Goal: Transaction & Acquisition: Purchase product/service

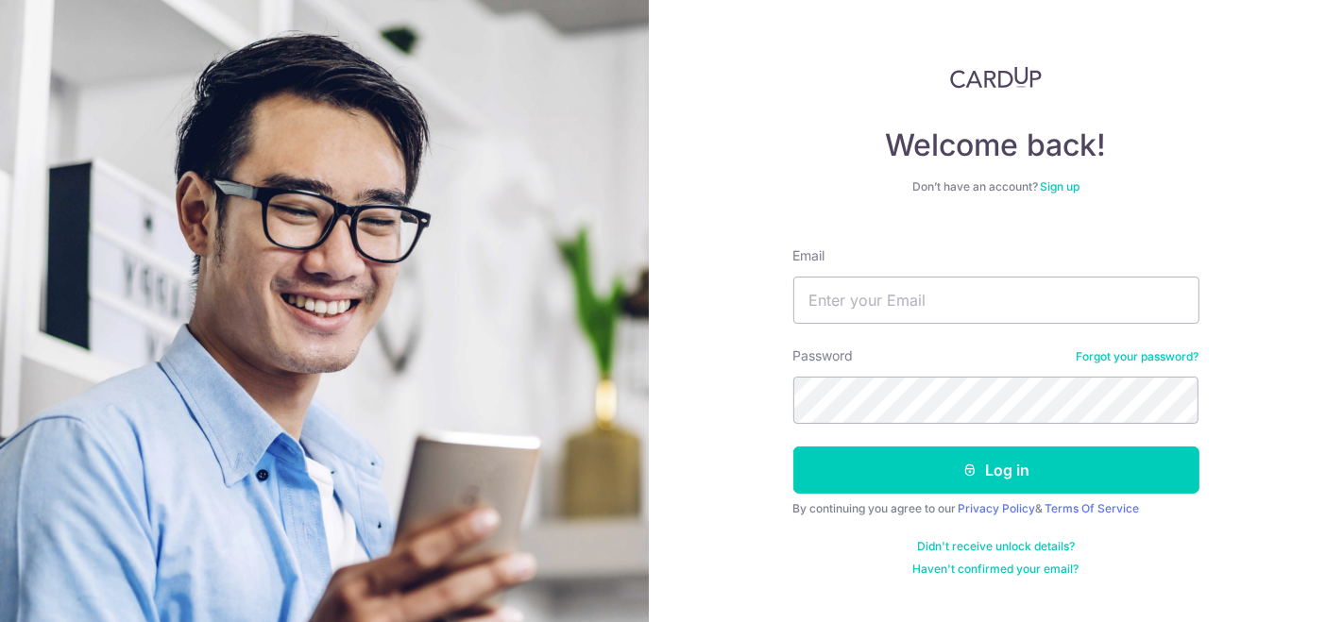
type input "[EMAIL_ADDRESS][DOMAIN_NAME]"
click at [793, 447] on button "Log in" at bounding box center [996, 470] width 406 height 47
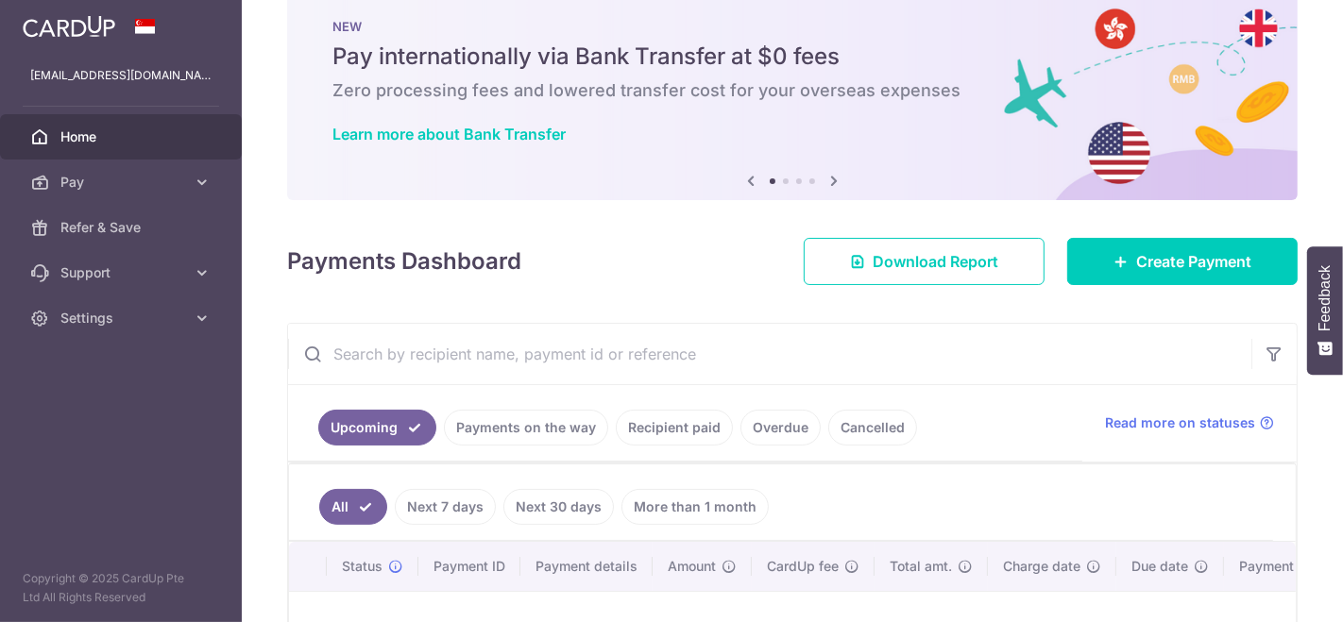
scroll to position [45, 0]
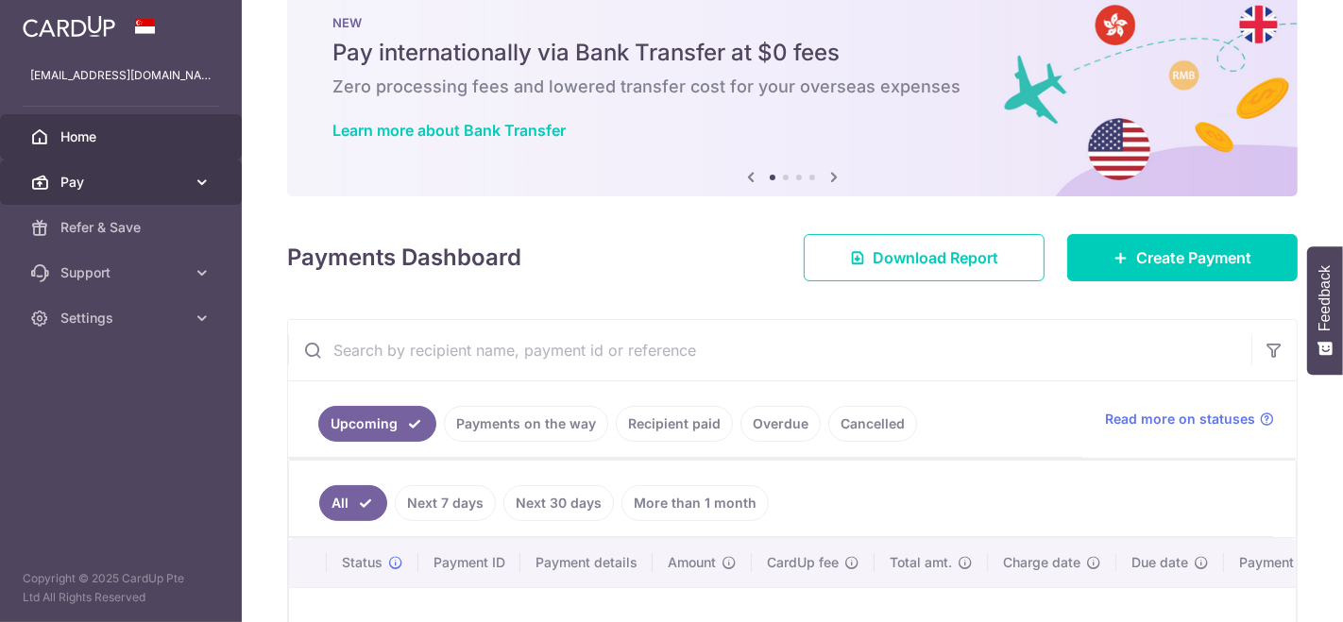
click at [112, 180] on span "Pay" at bounding box center [122, 182] width 125 height 19
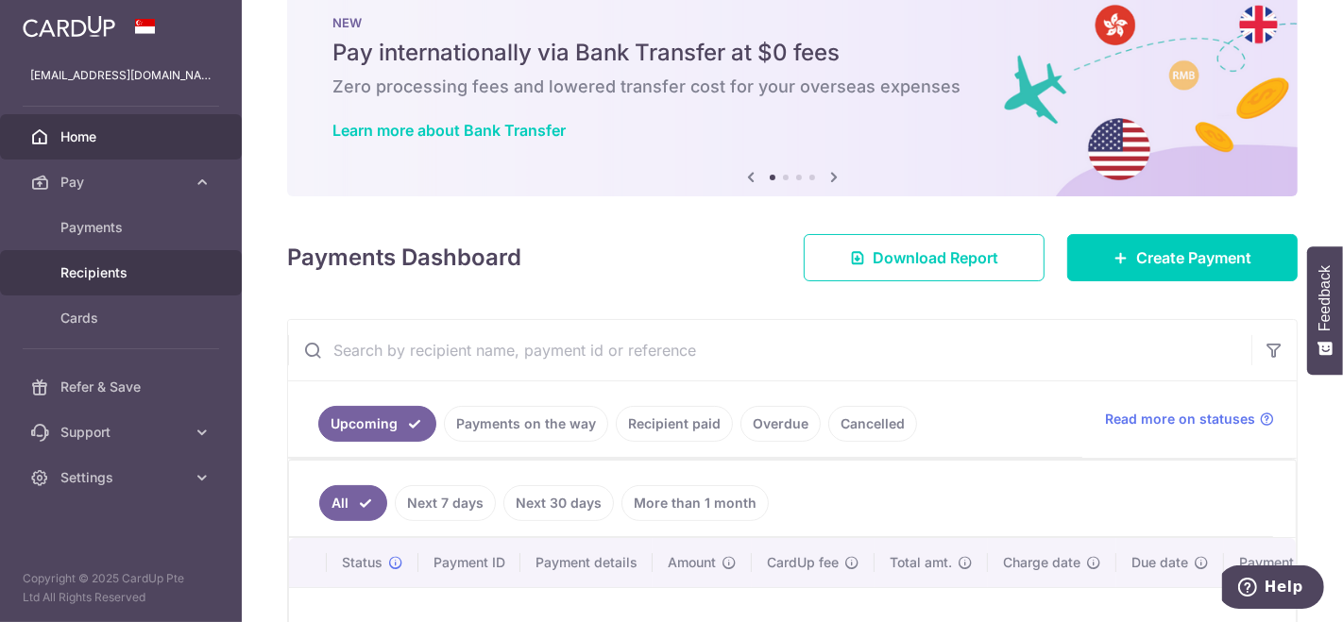
click at [132, 271] on span "Recipients" at bounding box center [122, 272] width 125 height 19
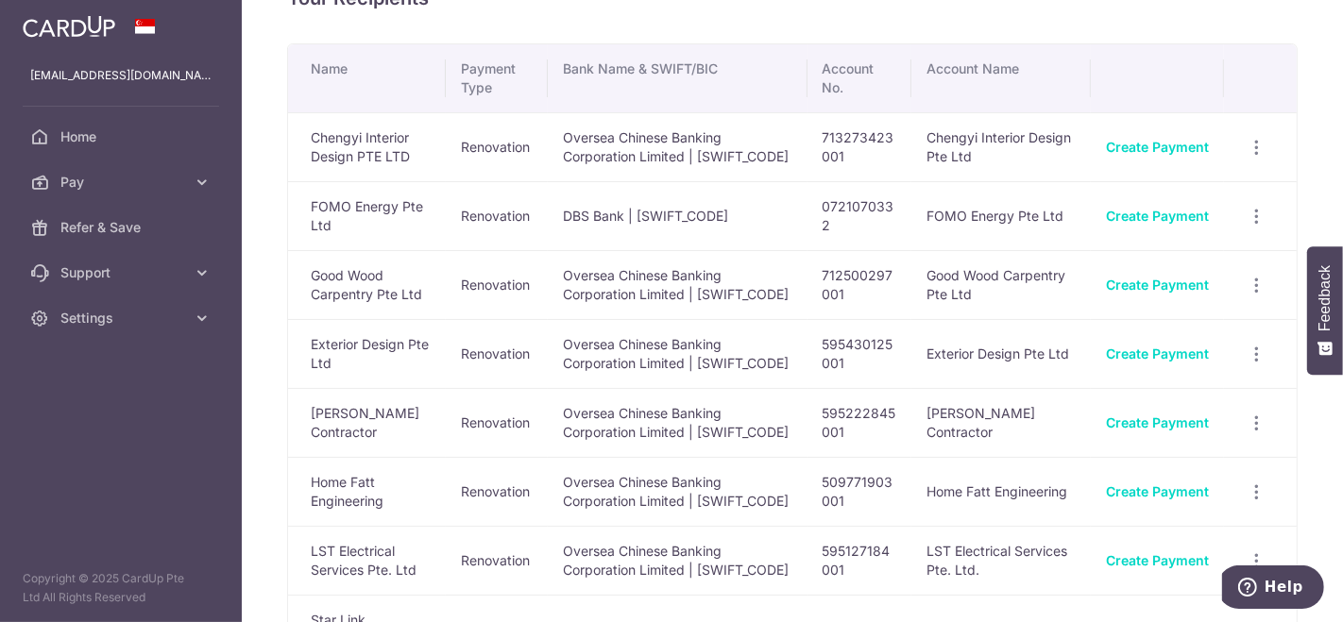
scroll to position [48, 0]
click at [1135, 353] on link "Create Payment" at bounding box center [1157, 353] width 103 height 16
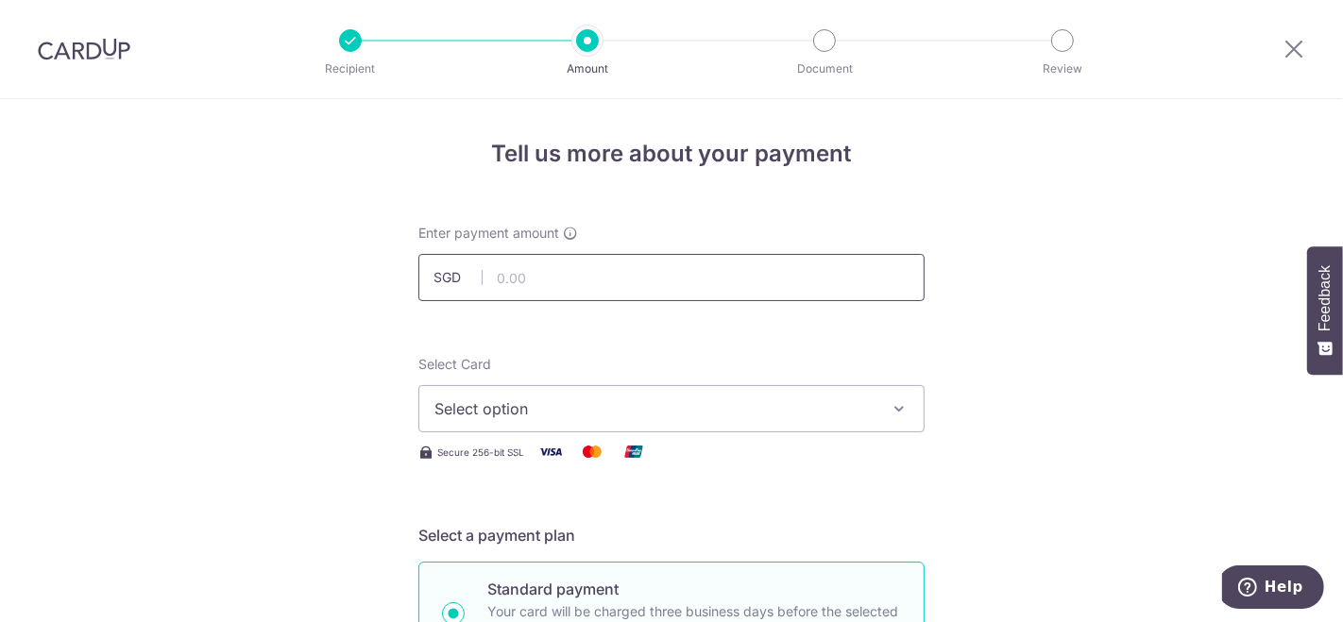
click at [549, 272] on input "text" at bounding box center [671, 277] width 506 height 47
type input "3,710.00"
click at [530, 416] on span "Select option" at bounding box center [654, 409] width 440 height 23
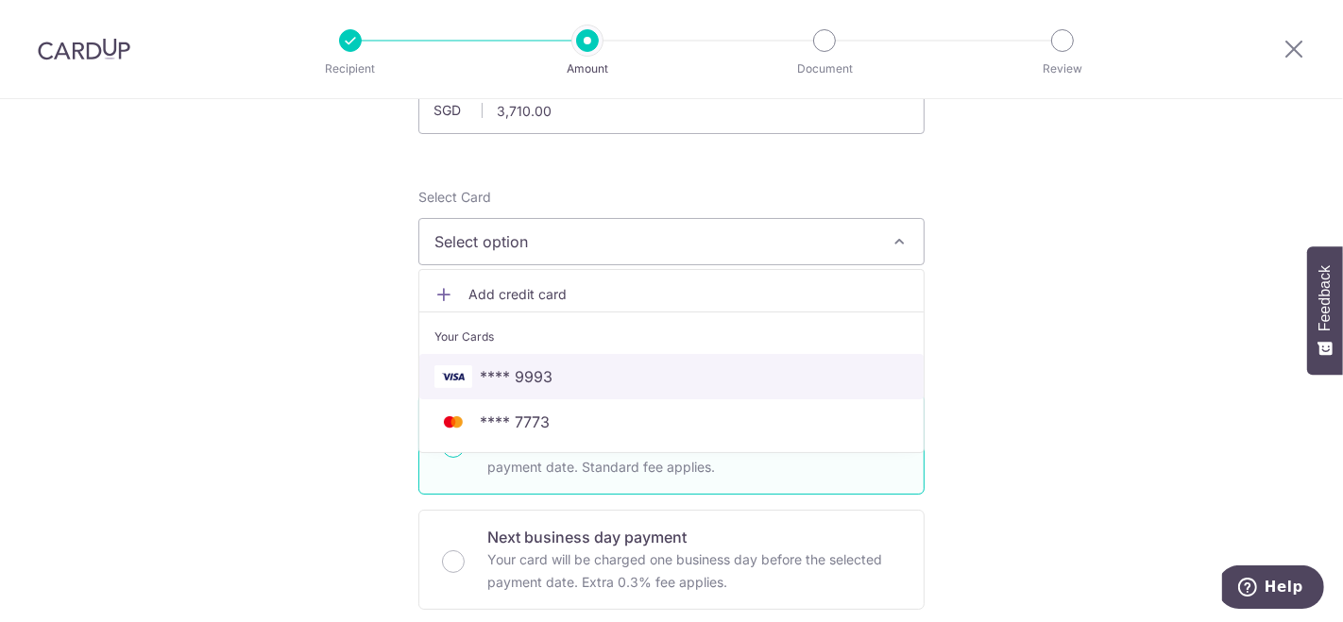
scroll to position [165, 0]
click at [523, 379] on span "**** 9993" at bounding box center [516, 378] width 73 height 23
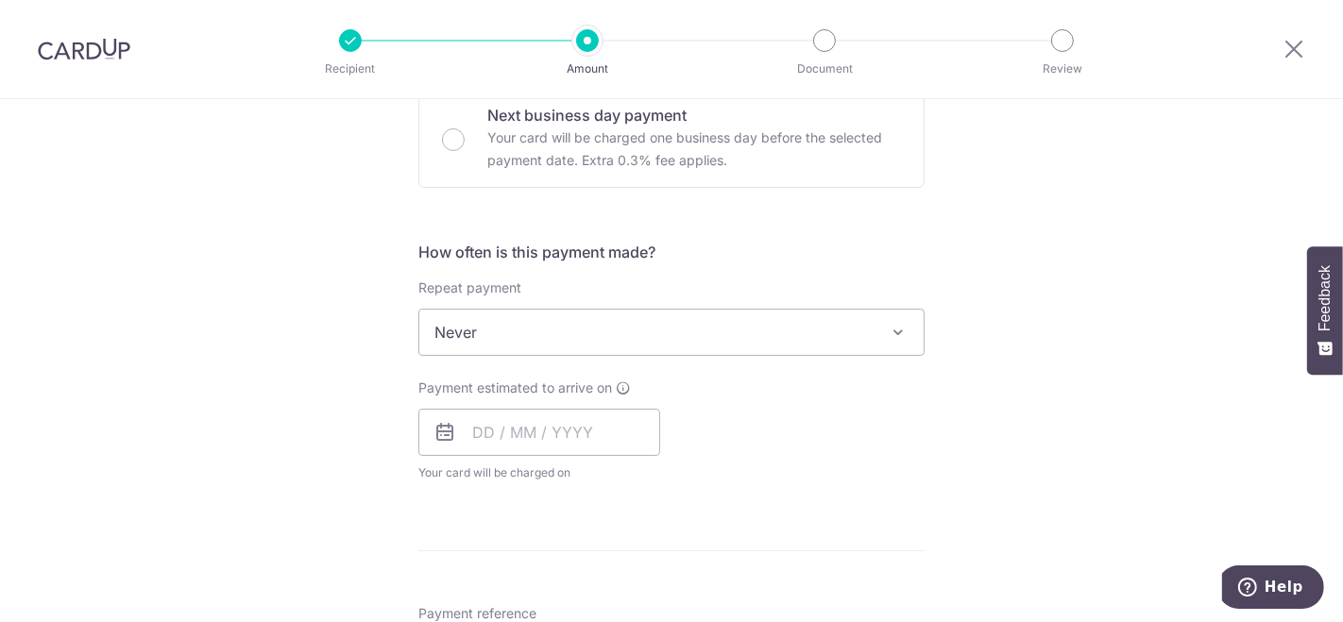
scroll to position [590, 0]
click at [479, 428] on input "text" at bounding box center [539, 431] width 242 height 47
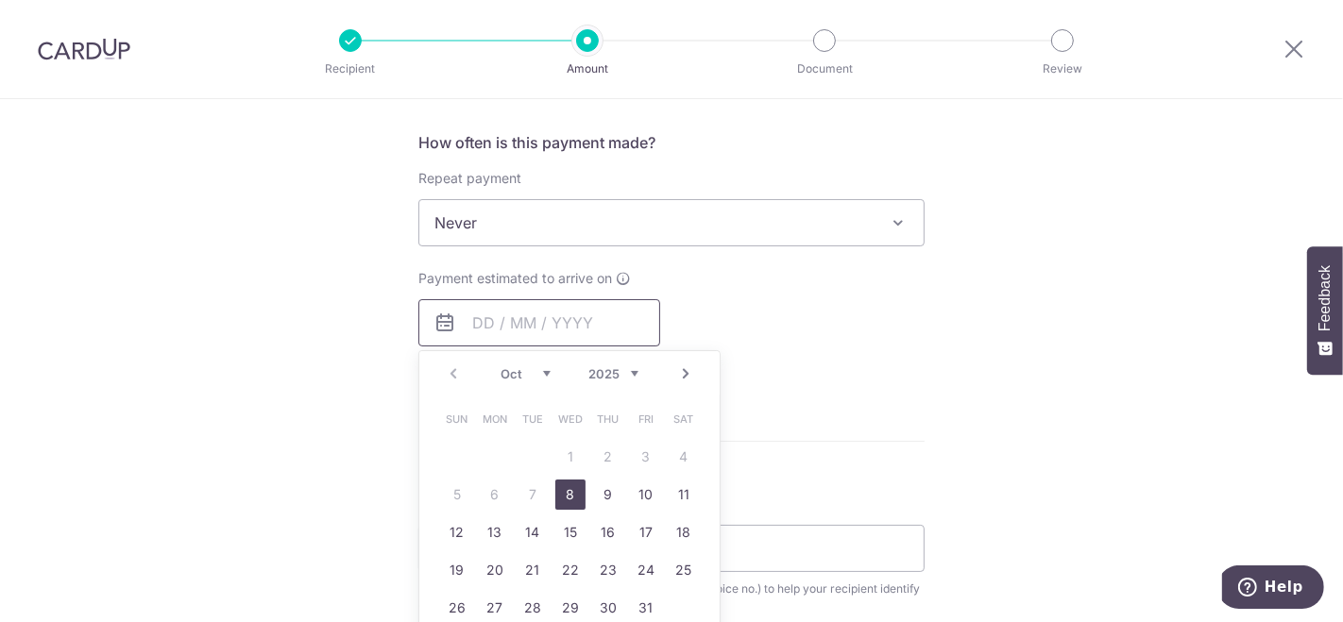
scroll to position [700, 0]
click at [556, 493] on link "8" at bounding box center [570, 494] width 30 height 30
type input "[DATE]"
click at [737, 315] on div "Payment estimated to arrive on 08/10/2025 Prev Next Oct Nov Dec 2025 2026 2027 …" at bounding box center [671, 320] width 529 height 104
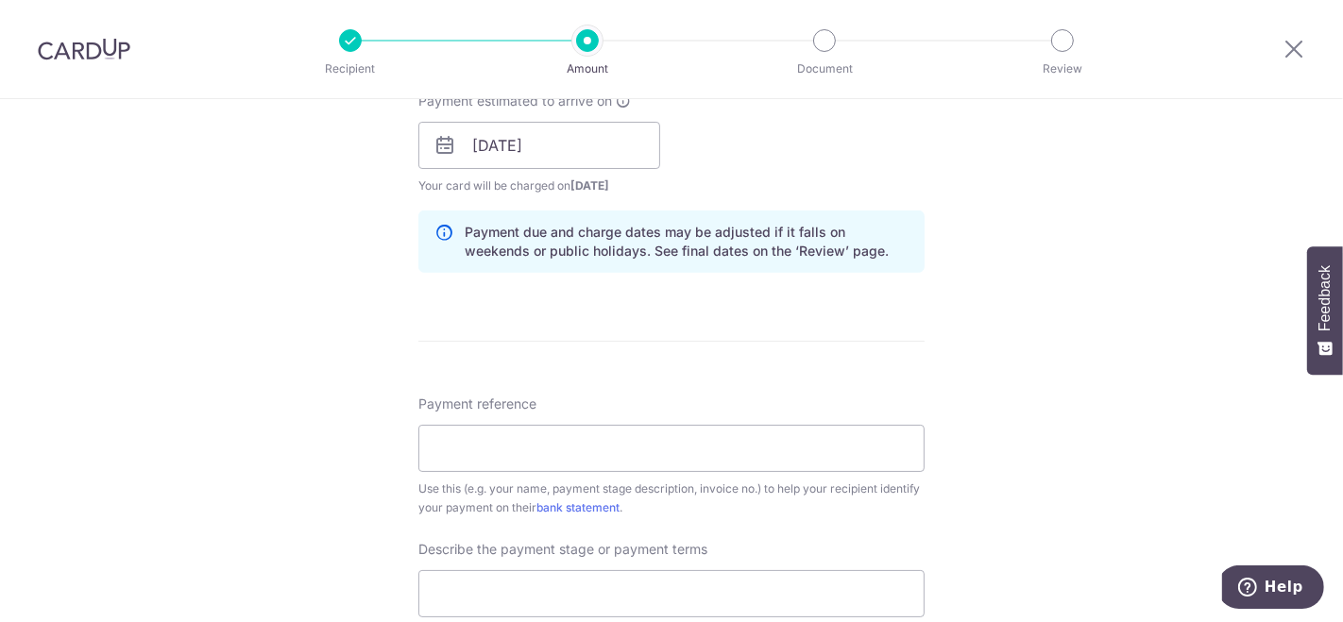
scroll to position [906, 0]
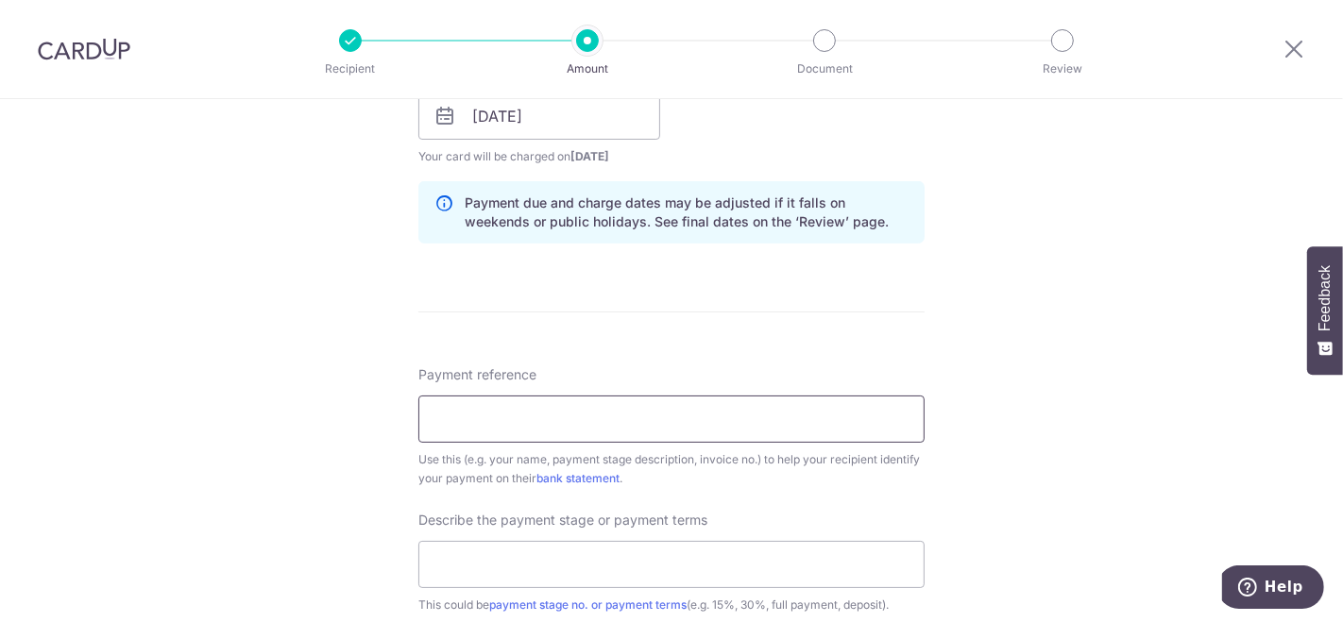
click at [583, 416] on input "Payment reference" at bounding box center [671, 419] width 506 height 47
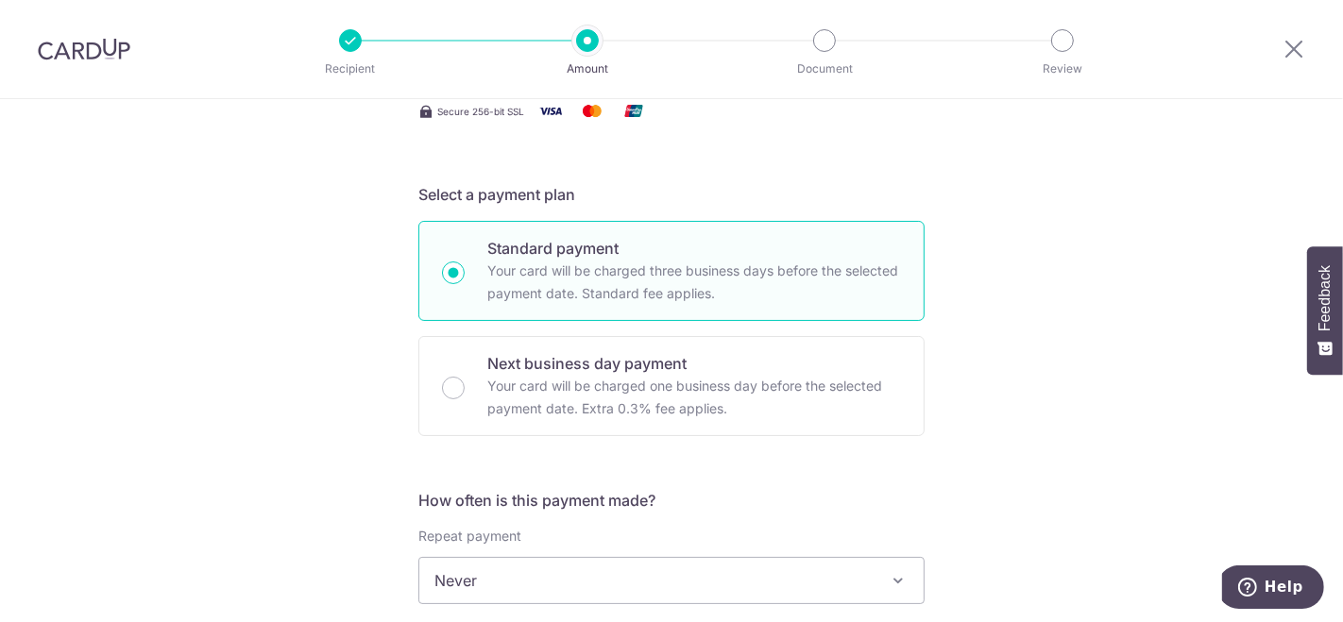
scroll to position [0, 0]
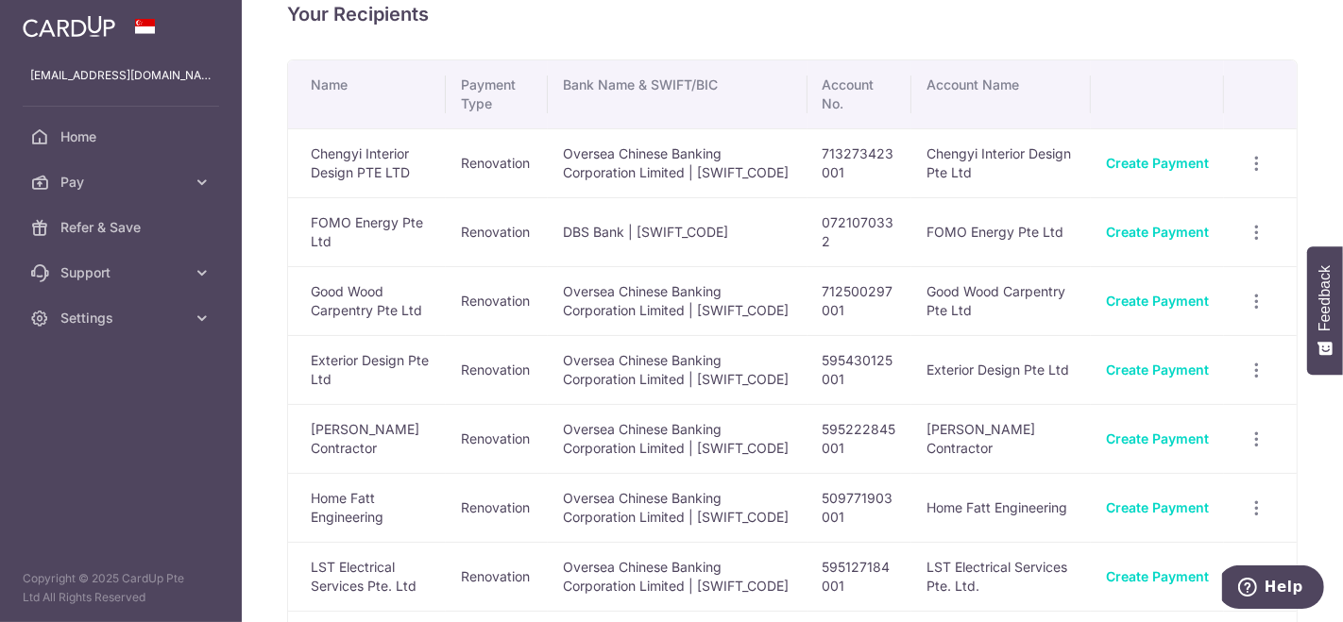
scroll to position [32, 0]
click at [1154, 297] on link "Create Payment" at bounding box center [1157, 300] width 103 height 16
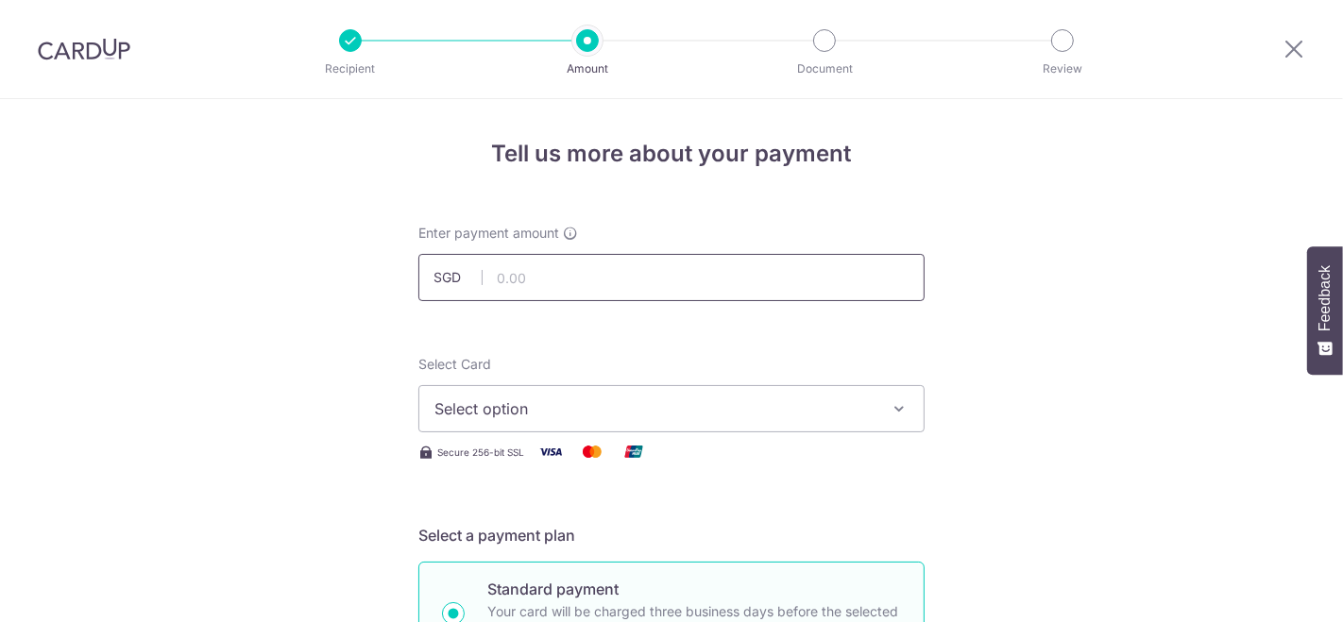
click at [507, 279] on input "text" at bounding box center [671, 277] width 506 height 47
type input "3,710.00"
click at [434, 411] on span "Select option" at bounding box center [654, 409] width 440 height 23
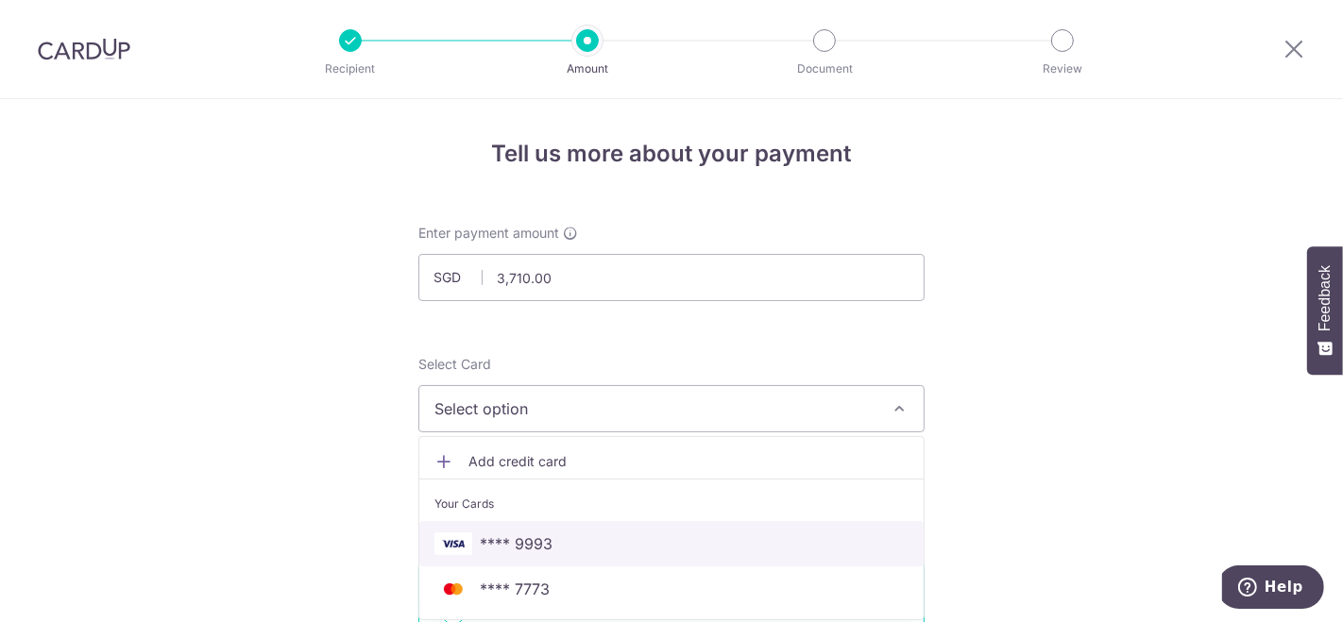
click at [472, 534] on span "**** 9993" at bounding box center [671, 544] width 474 height 23
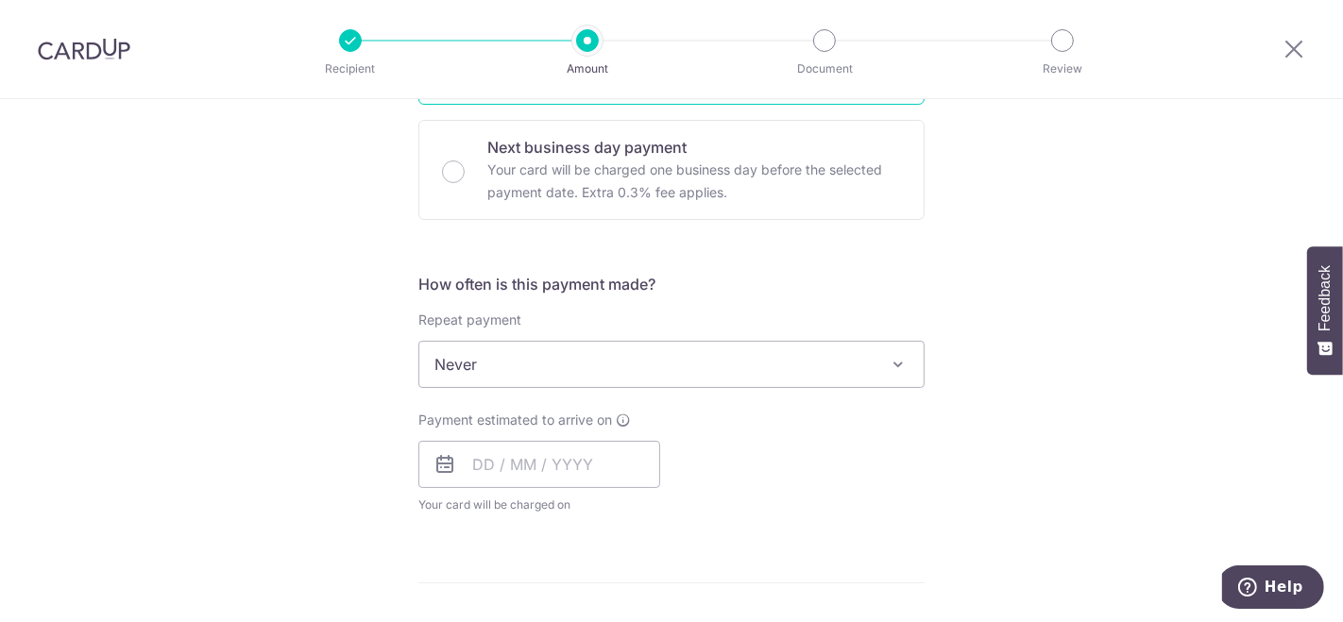
scroll to position [558, 0]
click at [501, 457] on input "text" at bounding box center [539, 463] width 242 height 47
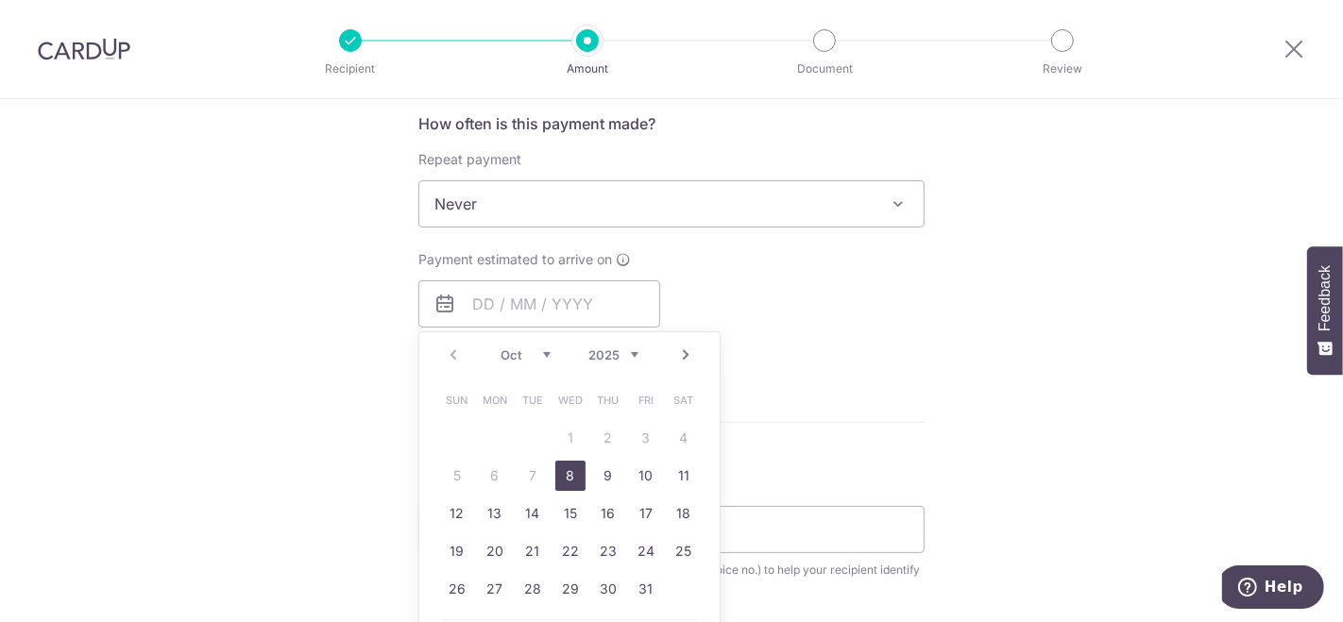
click at [568, 477] on link "8" at bounding box center [570, 476] width 30 height 30
type input "[DATE]"
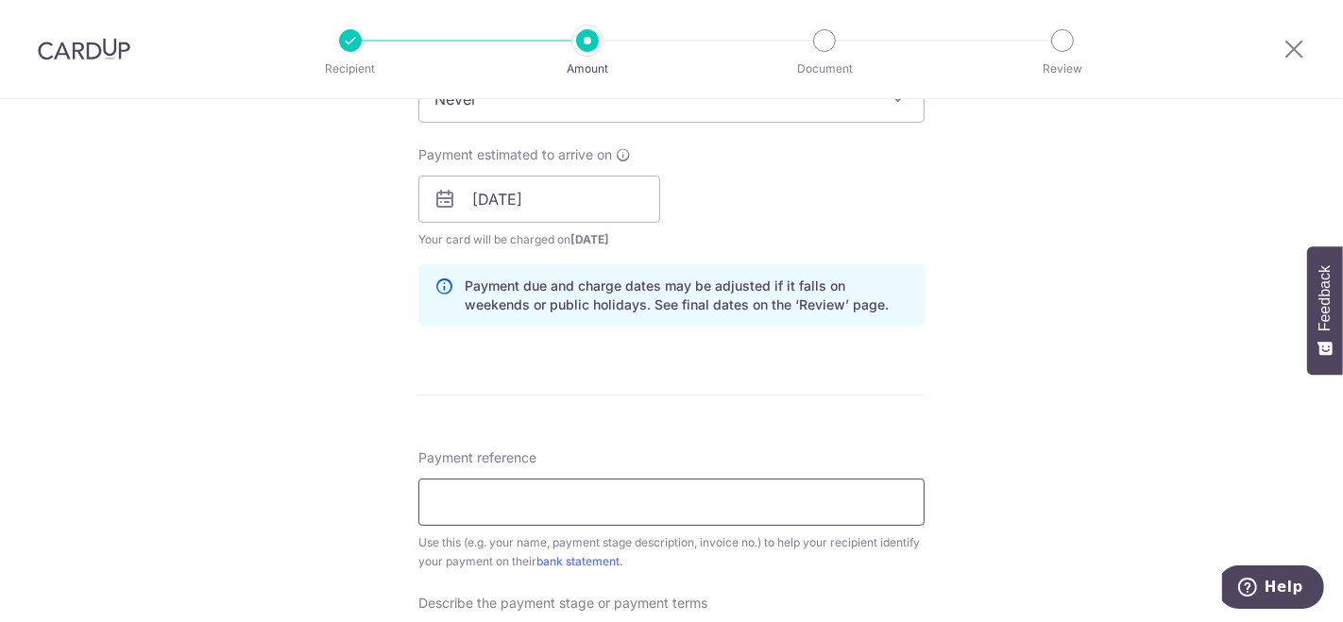
scroll to position [823, 0]
click at [537, 498] on input "Payment reference" at bounding box center [671, 501] width 506 height 47
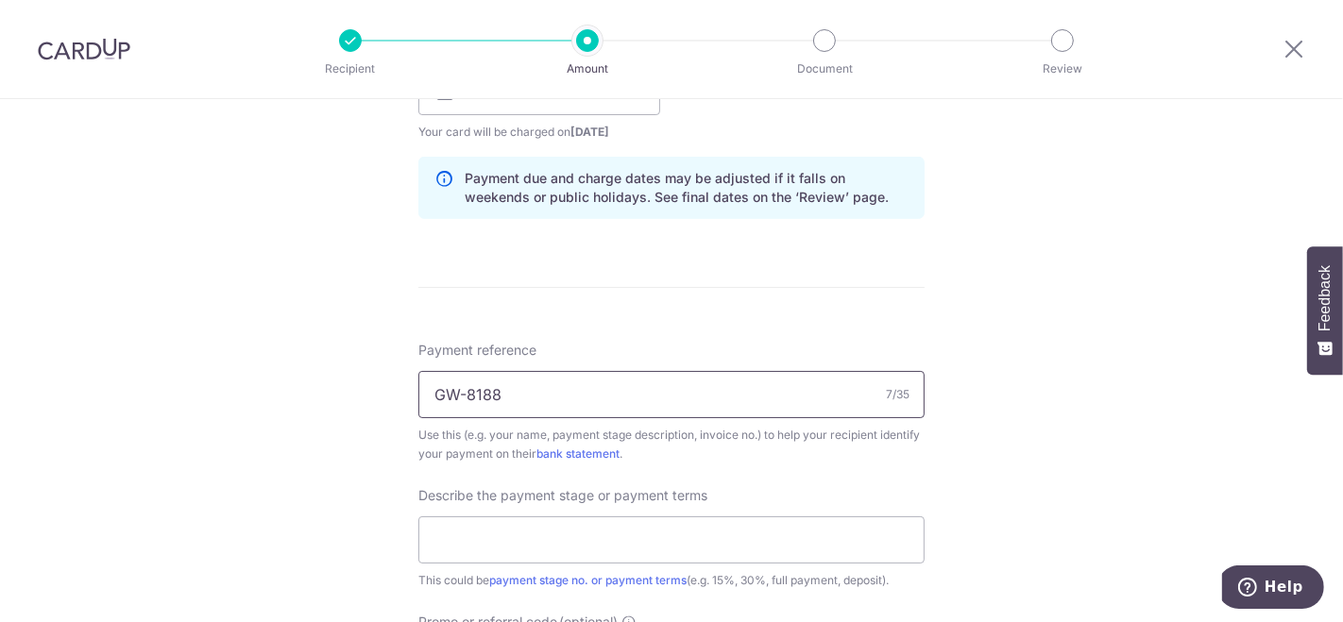
scroll to position [1013, 0]
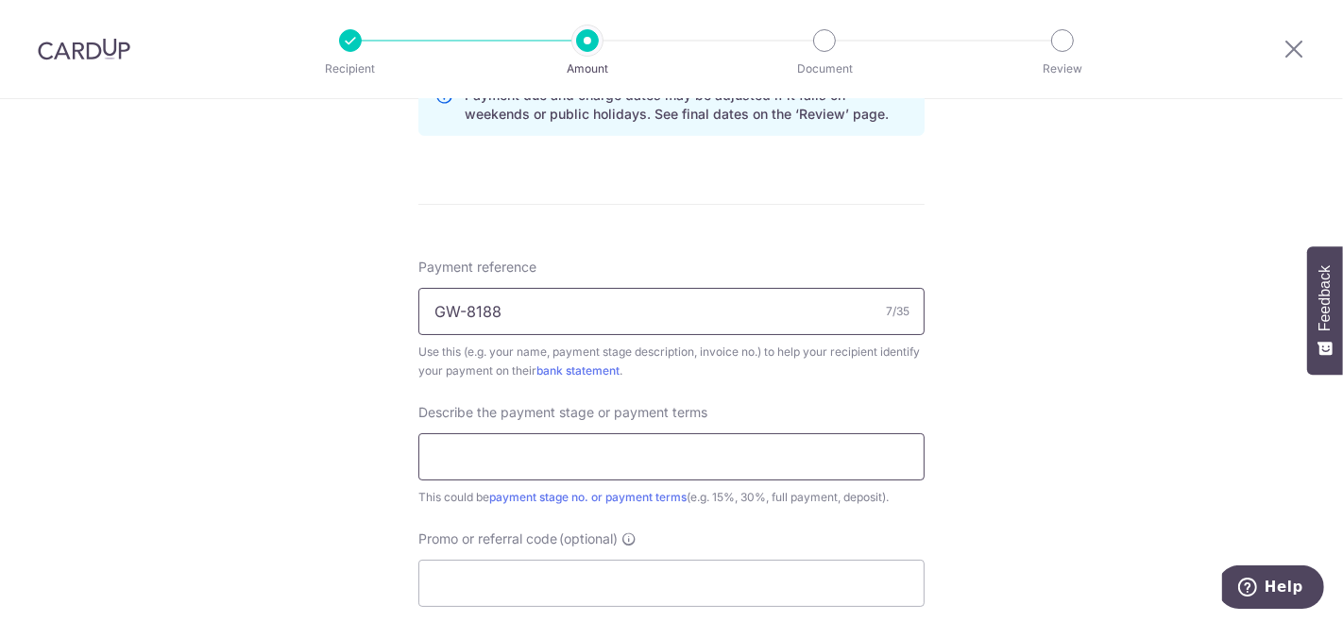
type input "GW-8188"
click at [858, 450] on input "text" at bounding box center [671, 456] width 506 height 47
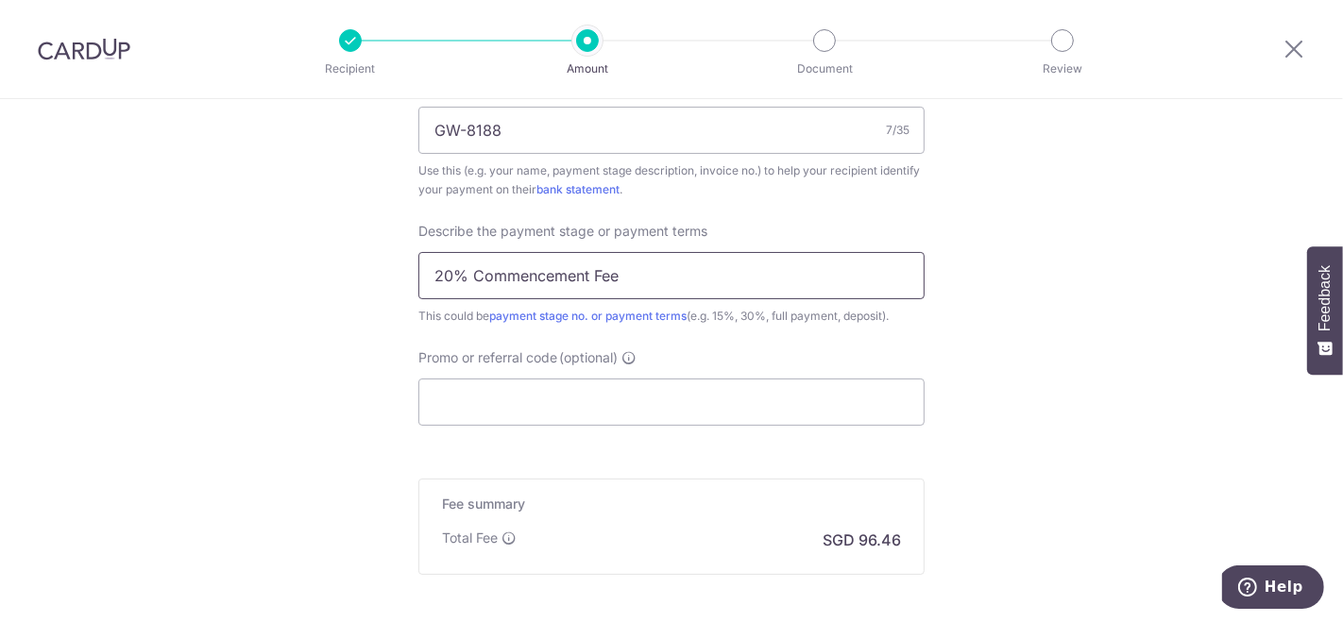
scroll to position [1196, 0]
type input "20% Commencement Fee"
click at [836, 397] on input "Promo or referral code (optional)" at bounding box center [671, 400] width 506 height 47
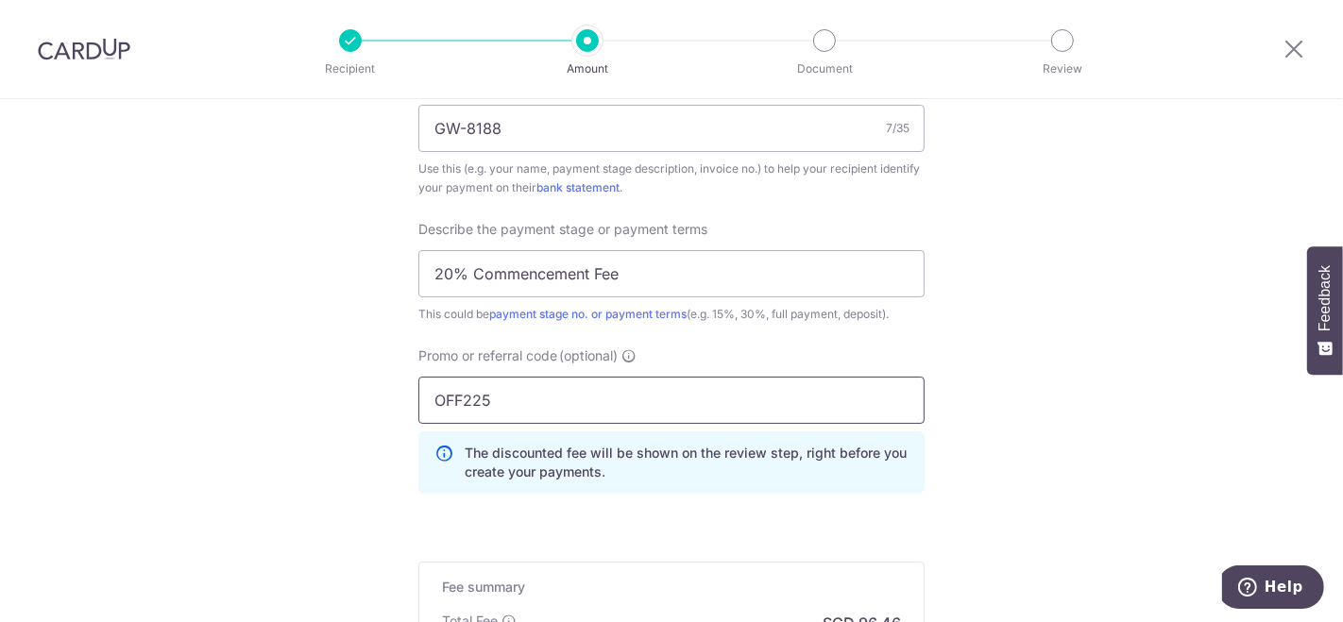
type input "OFF225"
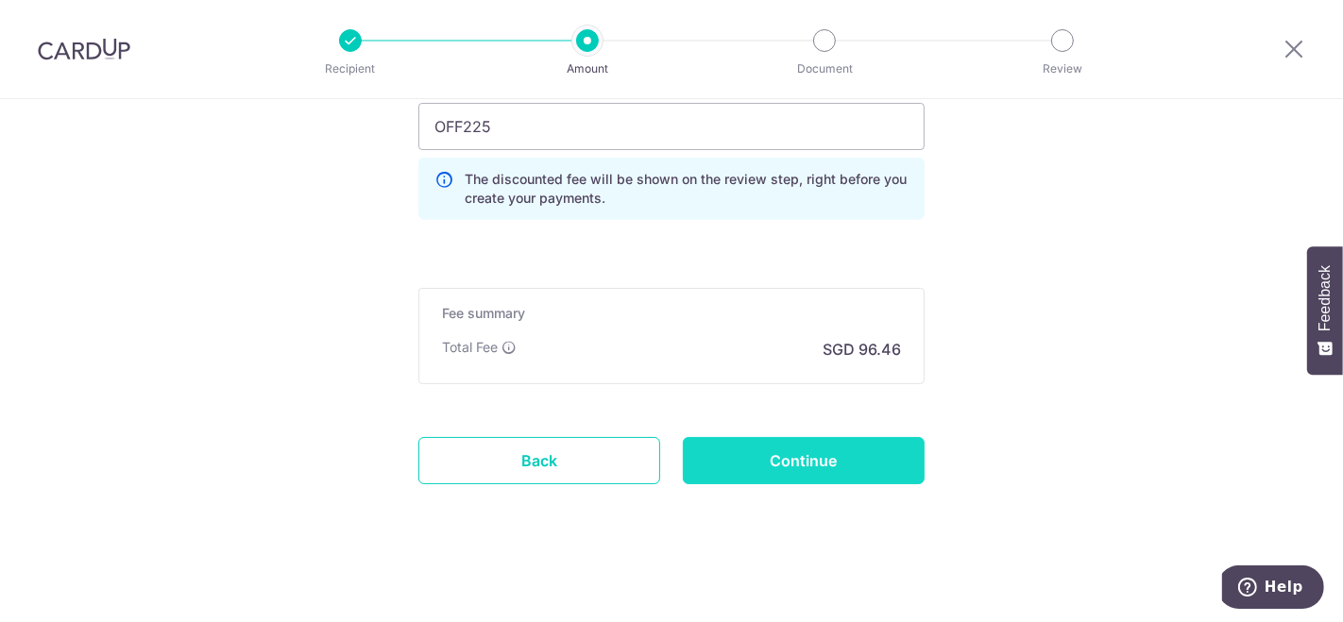
click at [784, 468] on input "Continue" at bounding box center [804, 460] width 242 height 47
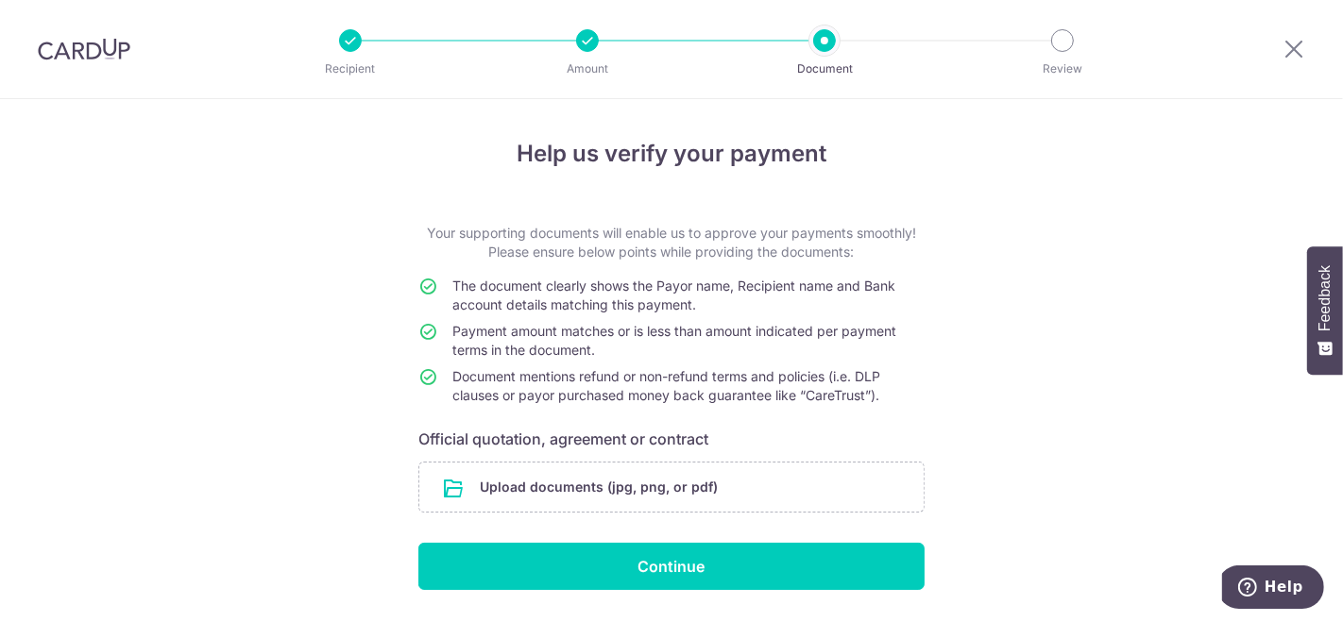
scroll to position [55, 0]
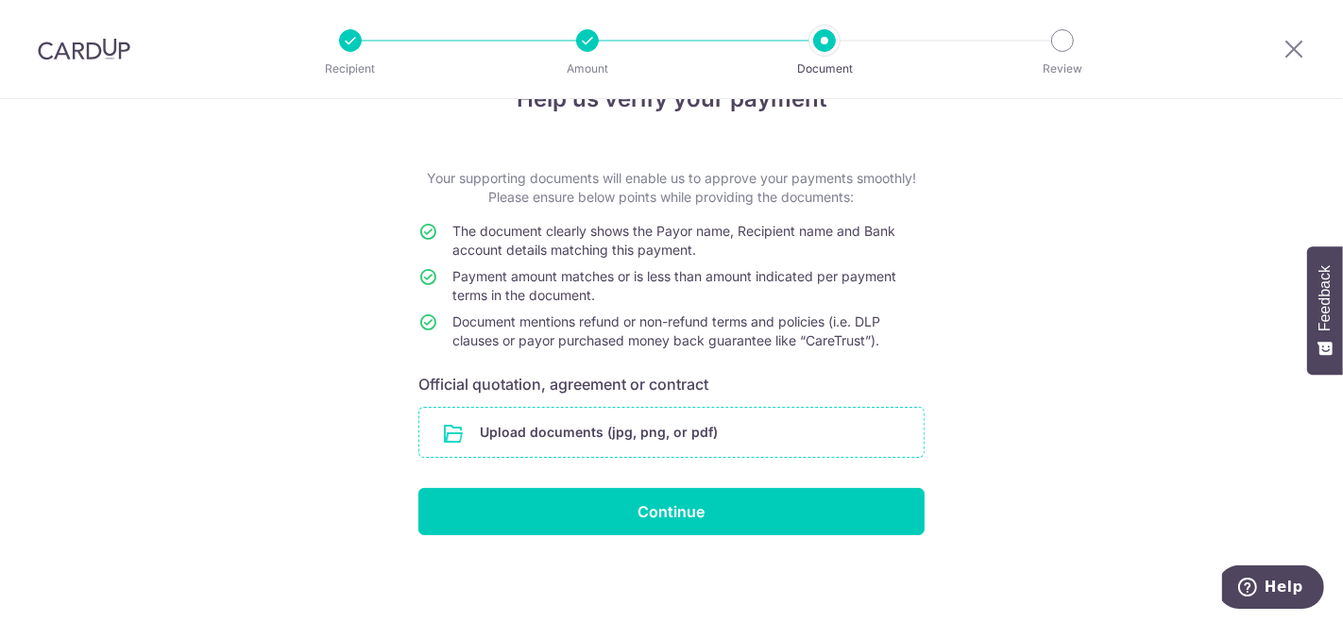
click at [673, 443] on input "file" at bounding box center [671, 432] width 504 height 49
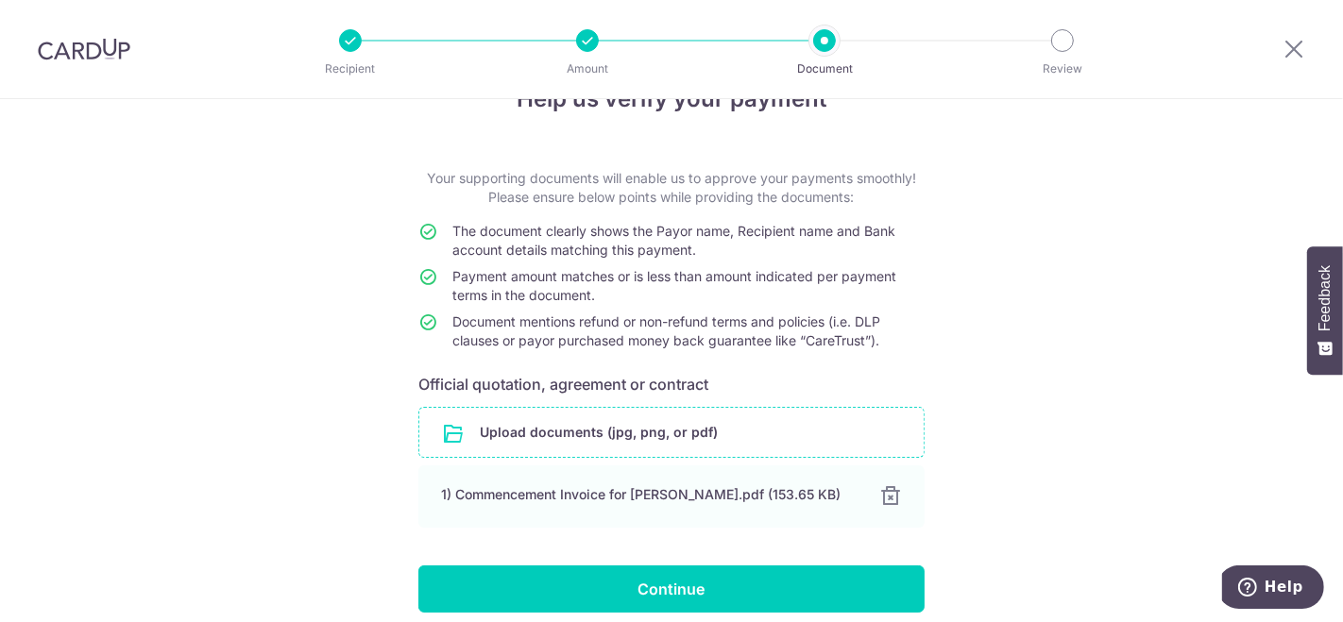
scroll to position [132, 0]
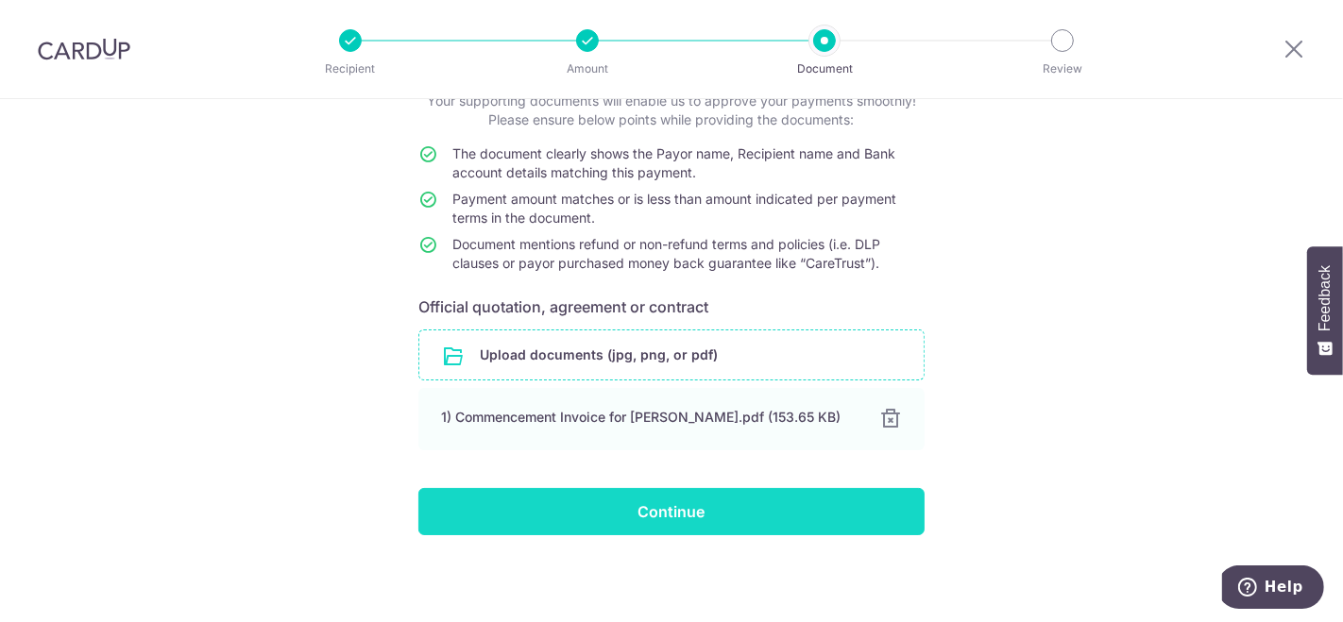
click at [742, 496] on input "Continue" at bounding box center [671, 511] width 506 height 47
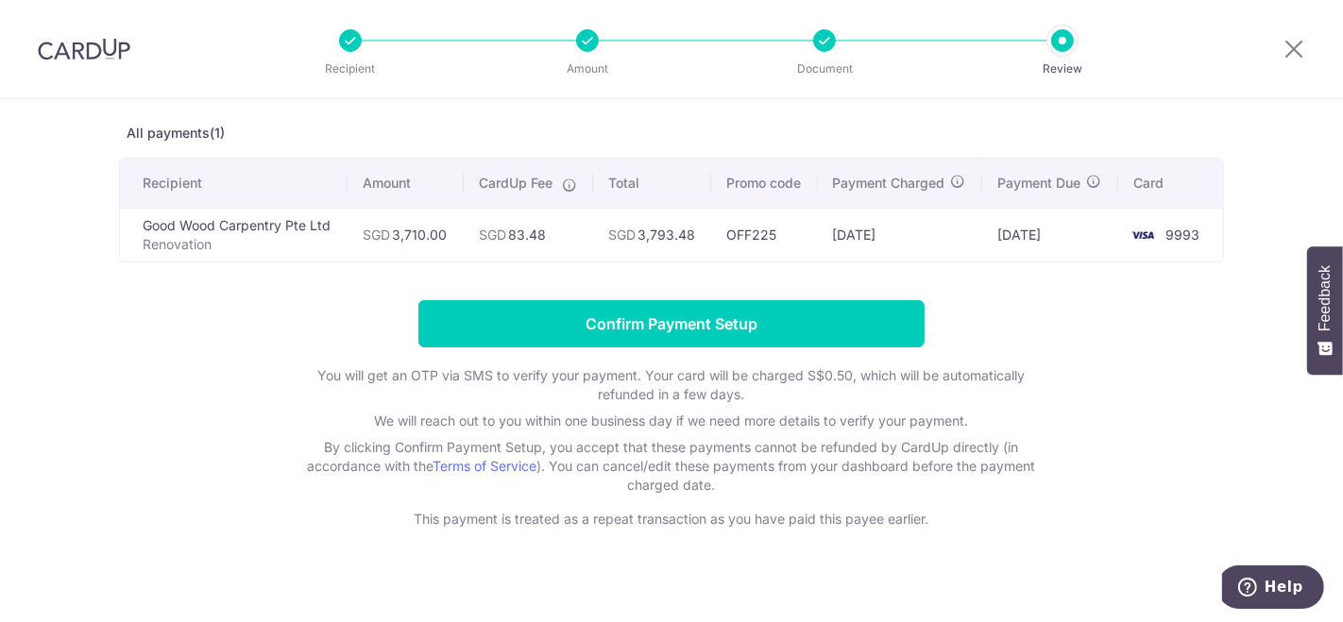
scroll to position [87, 0]
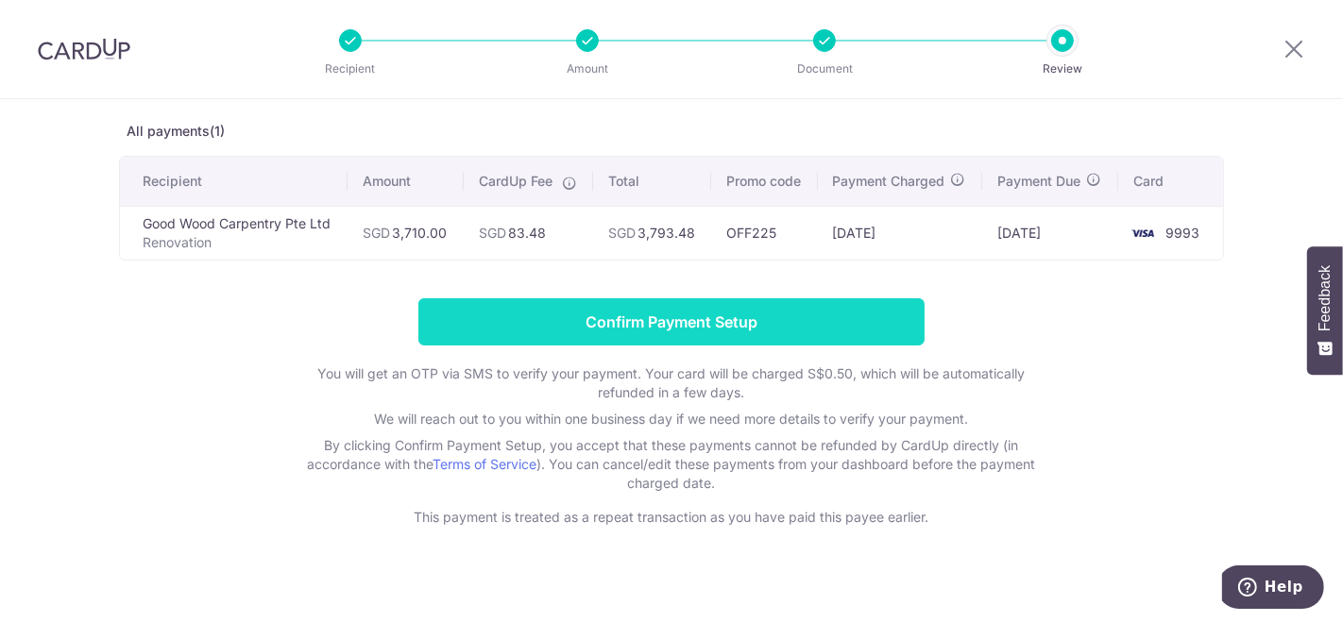
click at [663, 325] on input "Confirm Payment Setup" at bounding box center [671, 321] width 506 height 47
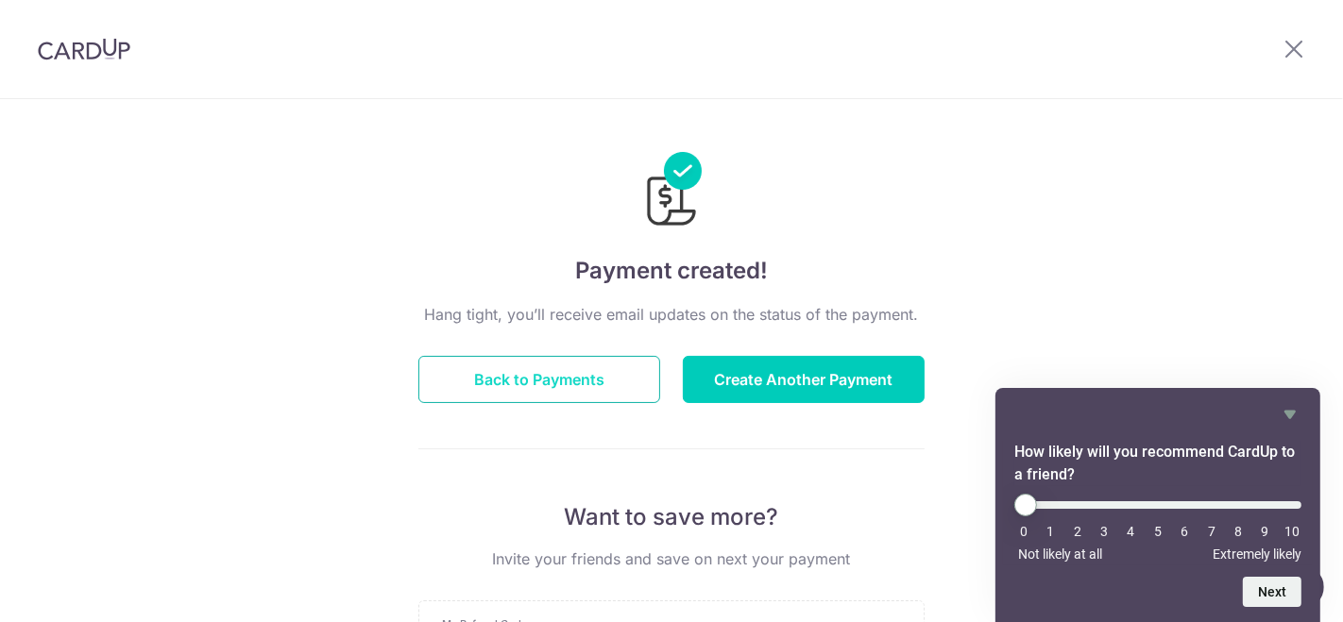
click at [614, 385] on button "Back to Payments" at bounding box center [539, 379] width 242 height 47
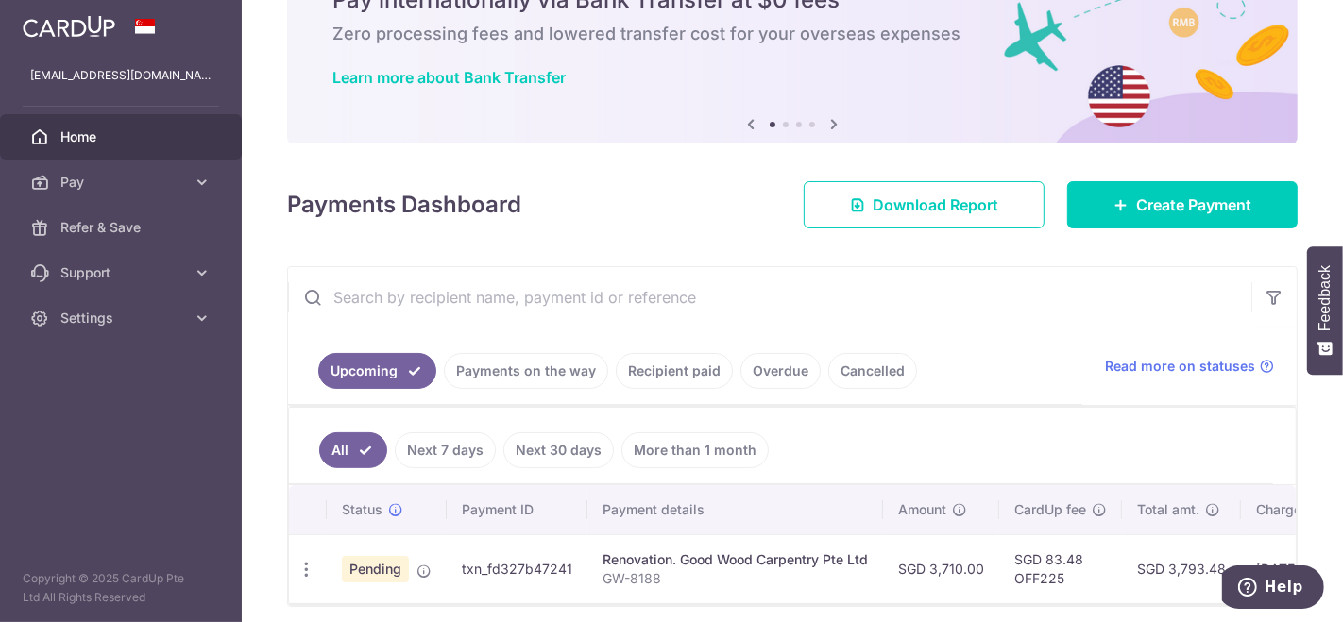
scroll to position [177, 0]
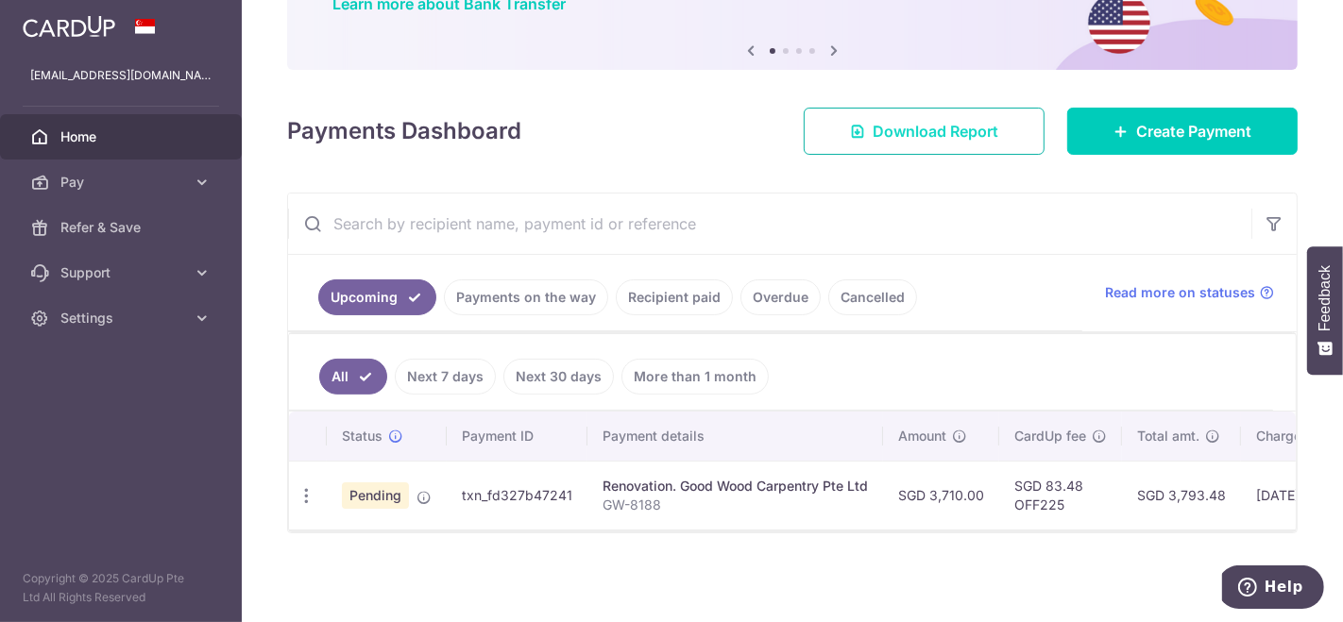
click at [852, 124] on icon at bounding box center [857, 131] width 15 height 15
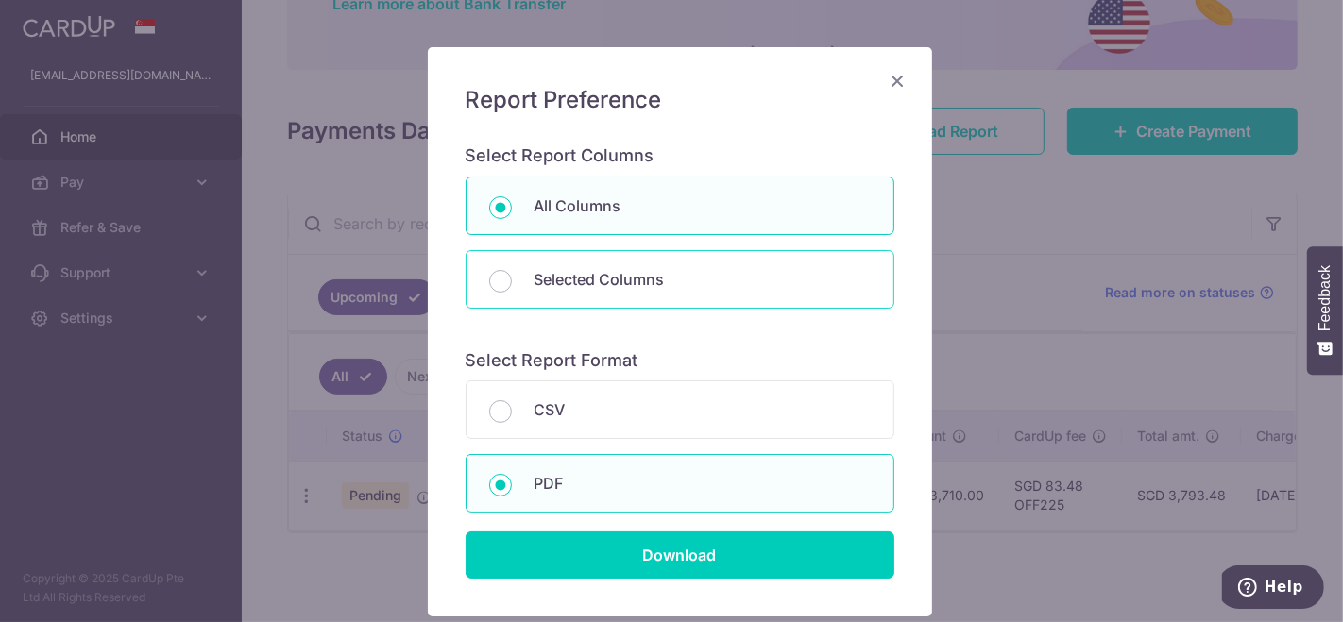
scroll to position [96, 0]
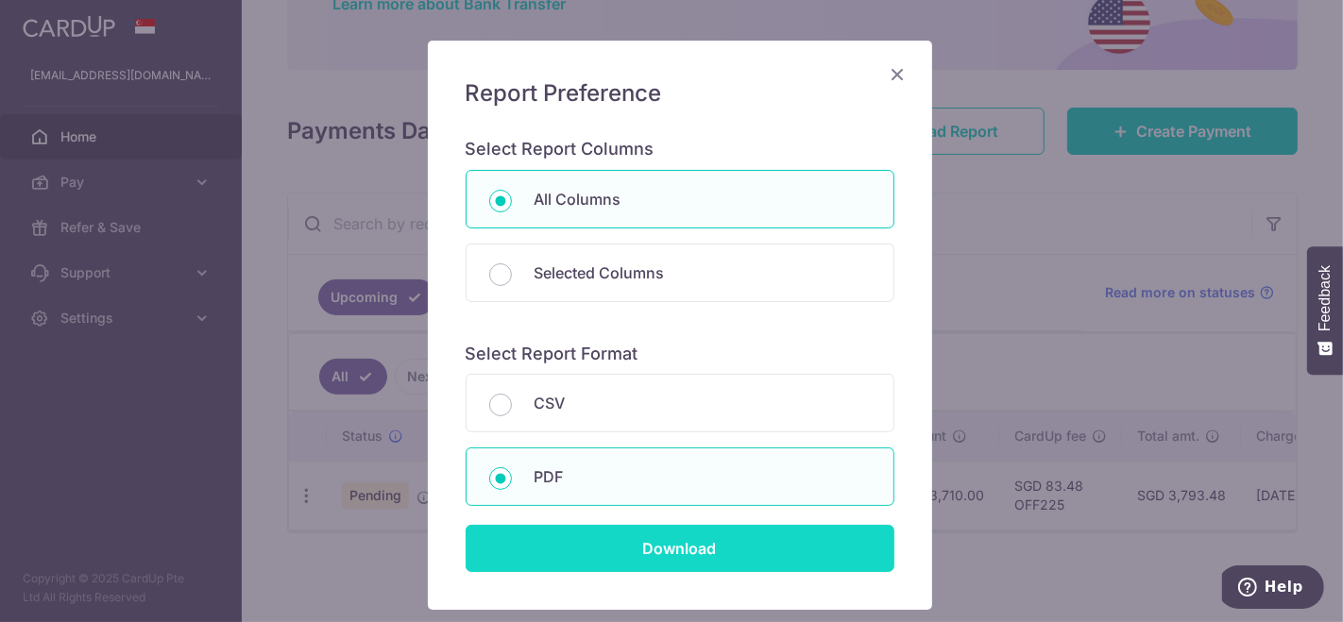
click at [673, 539] on input "Download" at bounding box center [680, 548] width 429 height 47
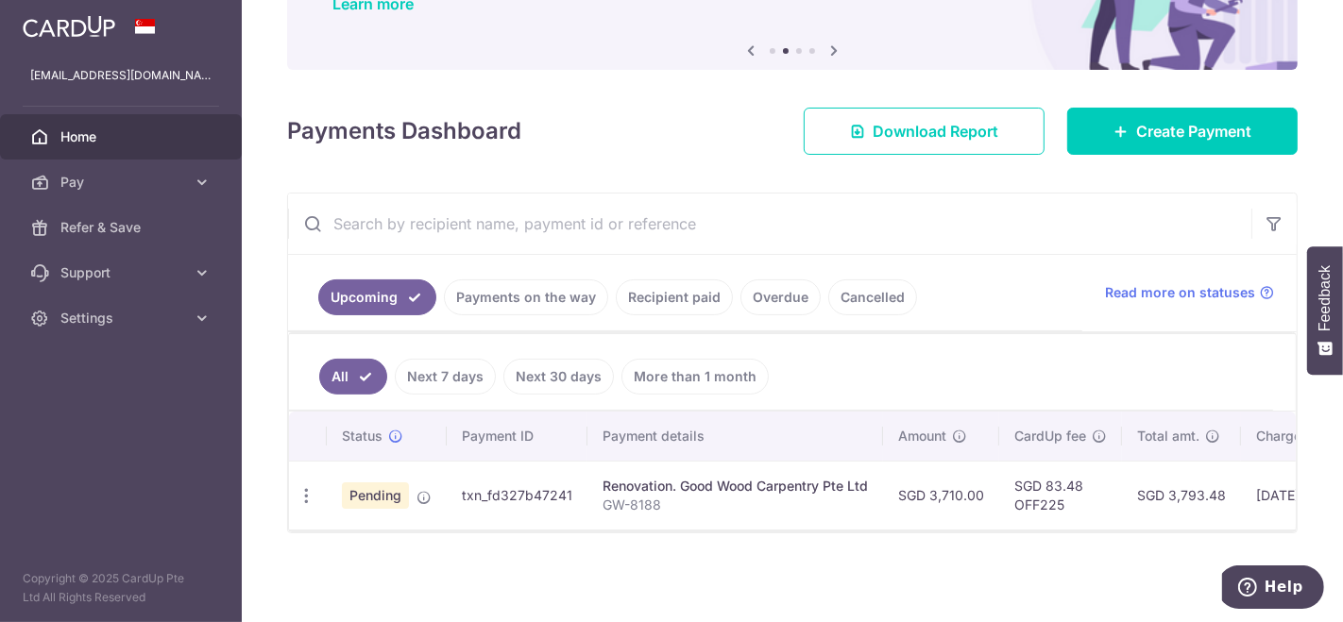
click at [574, 297] on link "Payments on the way" at bounding box center [526, 298] width 164 height 36
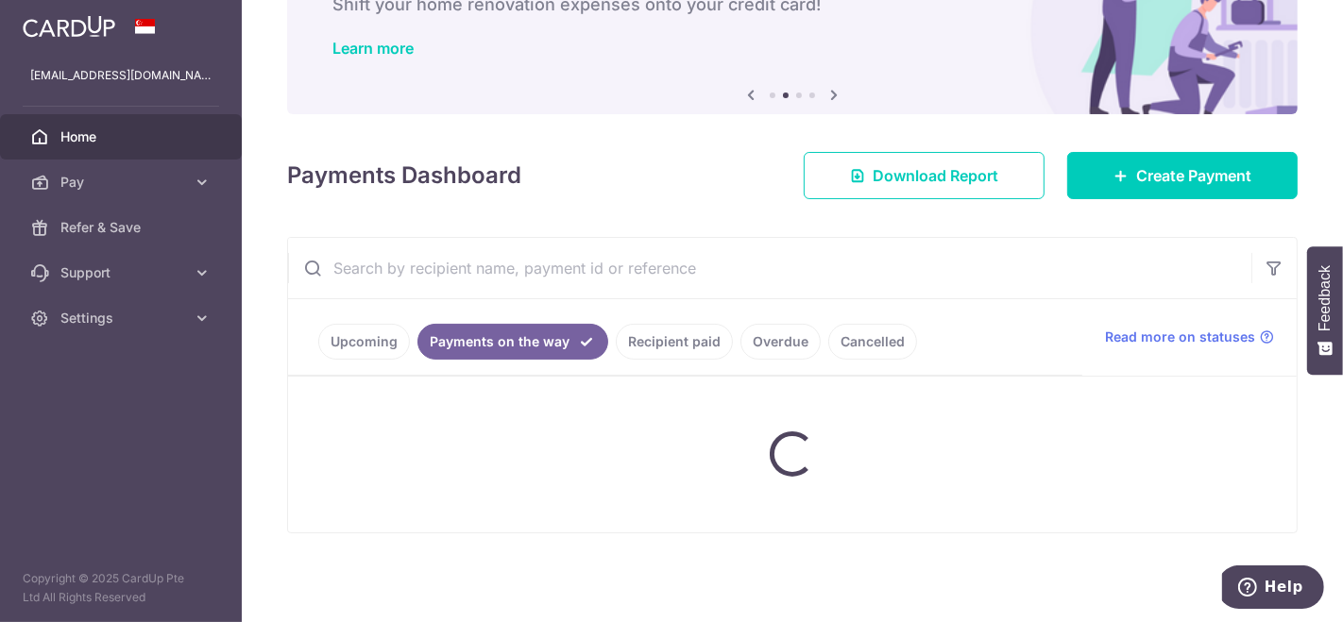
scroll to position [177, 0]
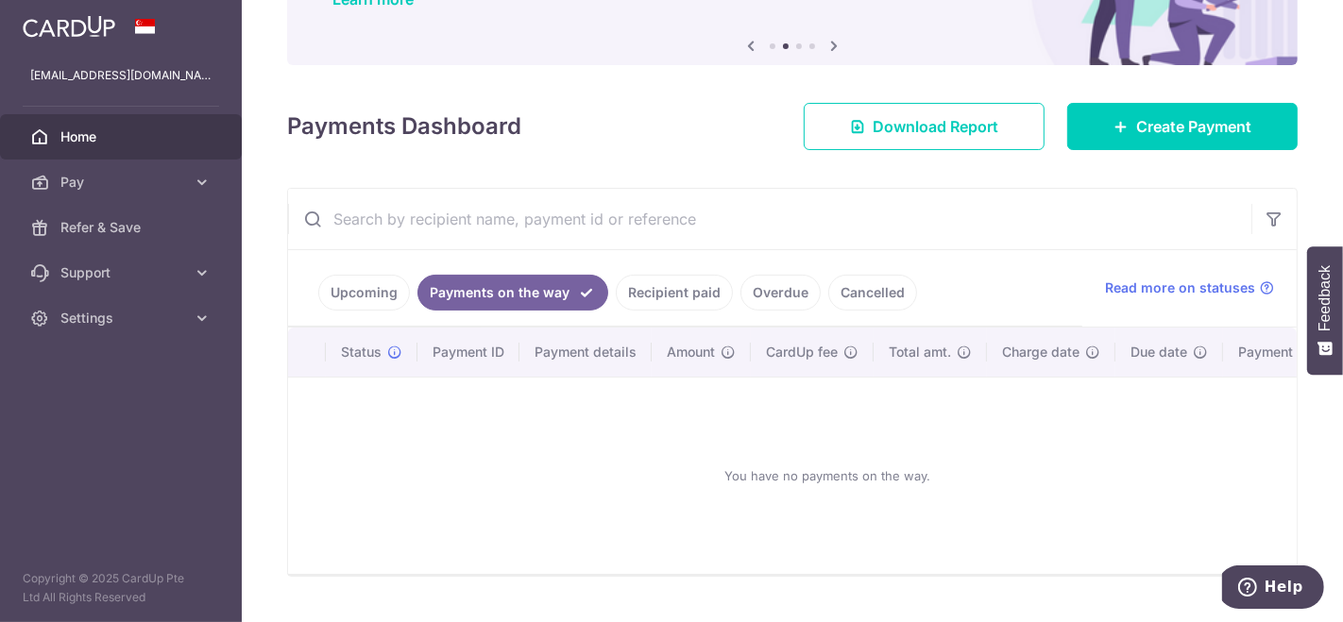
click at [370, 294] on link "Upcoming" at bounding box center [364, 293] width 92 height 36
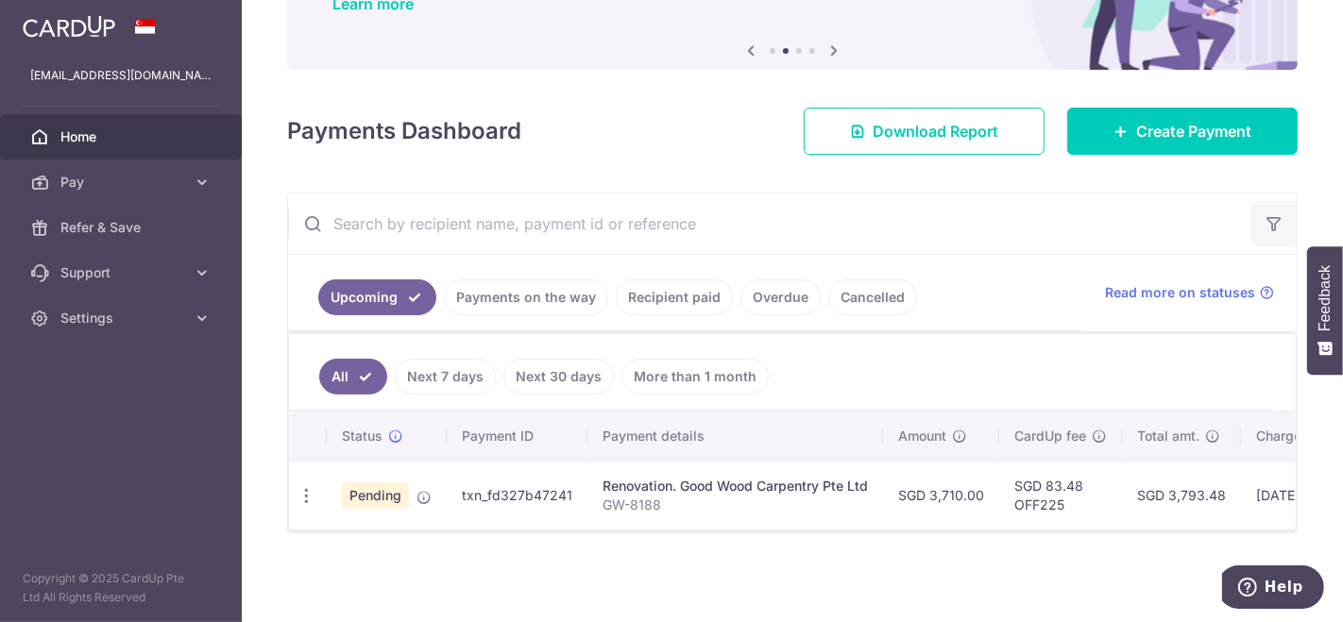
click at [1272, 225] on icon "button" at bounding box center [1273, 223] width 19 height 19
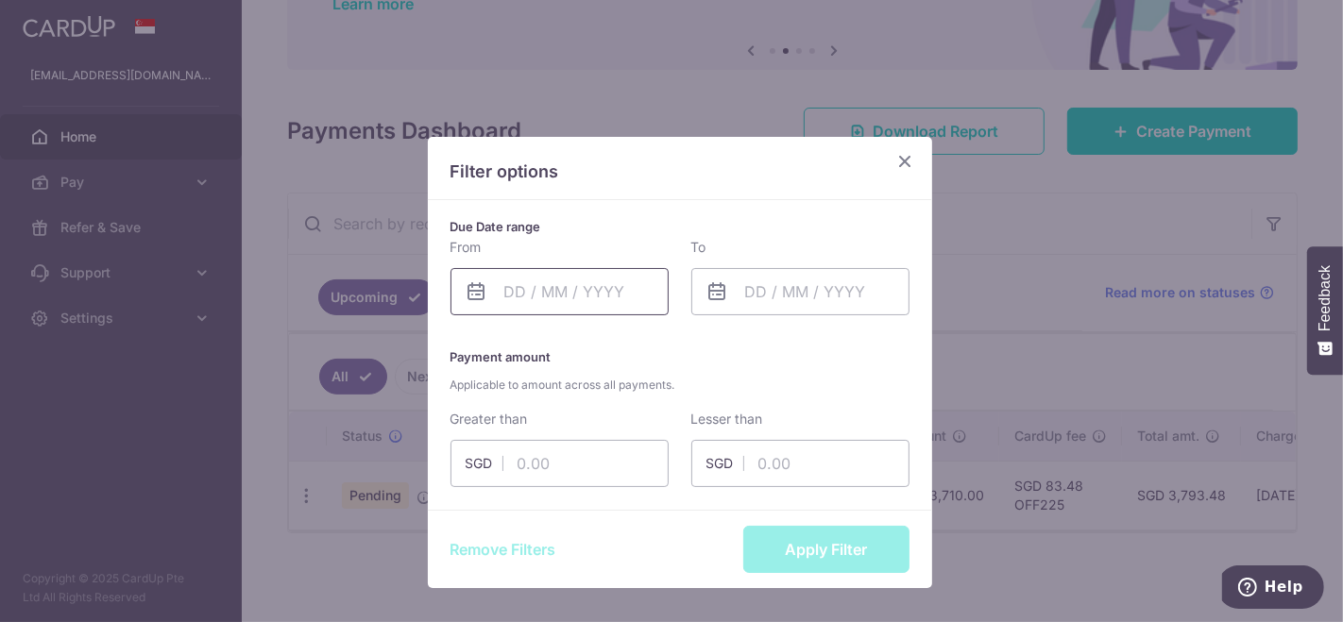
click at [506, 283] on input "text" at bounding box center [559, 291] width 218 height 47
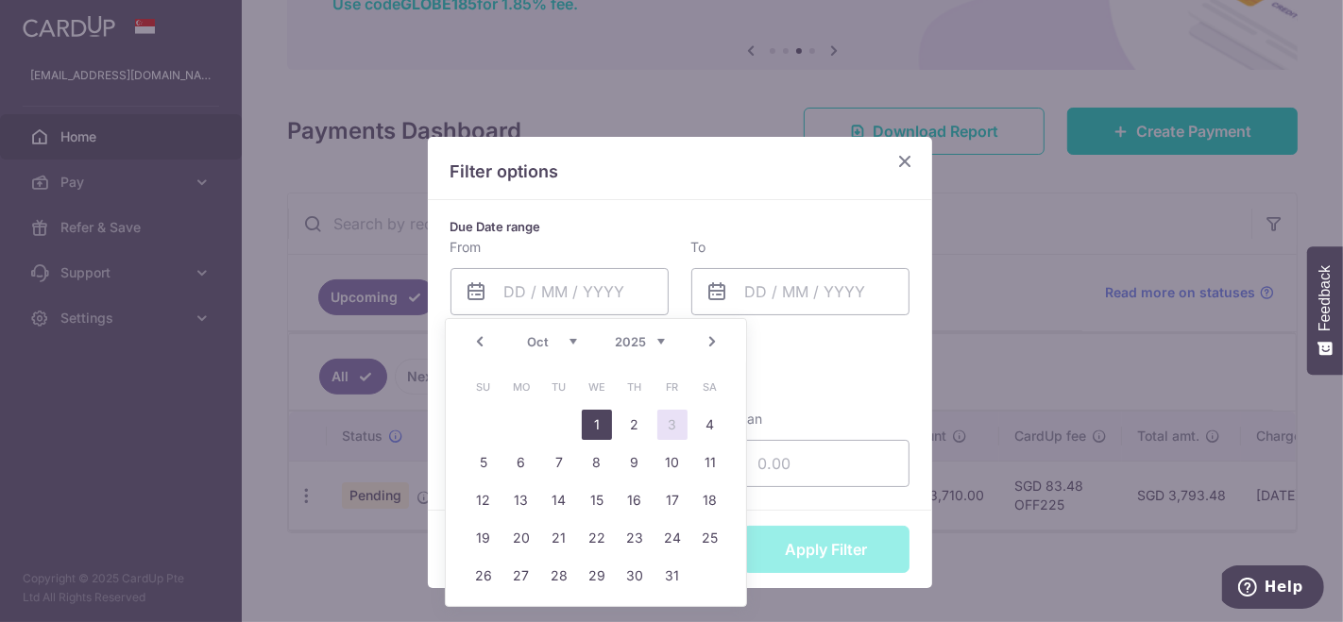
click at [603, 427] on link "1" at bounding box center [597, 425] width 30 height 30
type input "[DATE]"
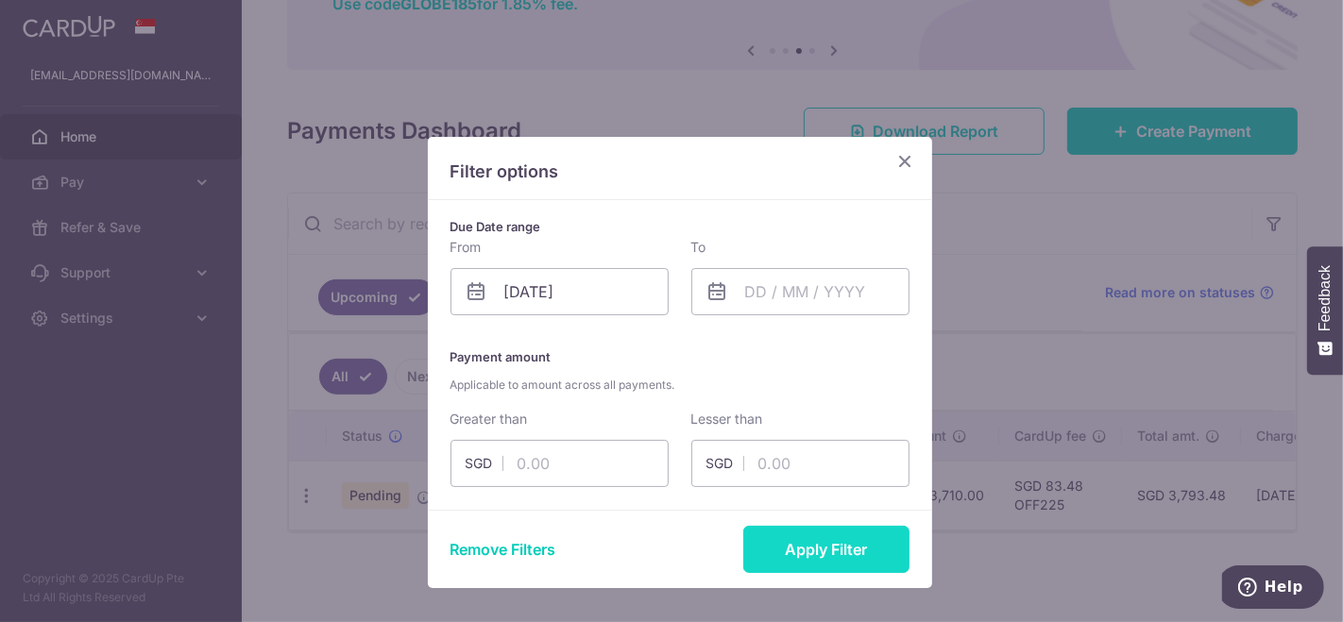
click at [777, 538] on button "Apply Filter" at bounding box center [826, 549] width 166 height 47
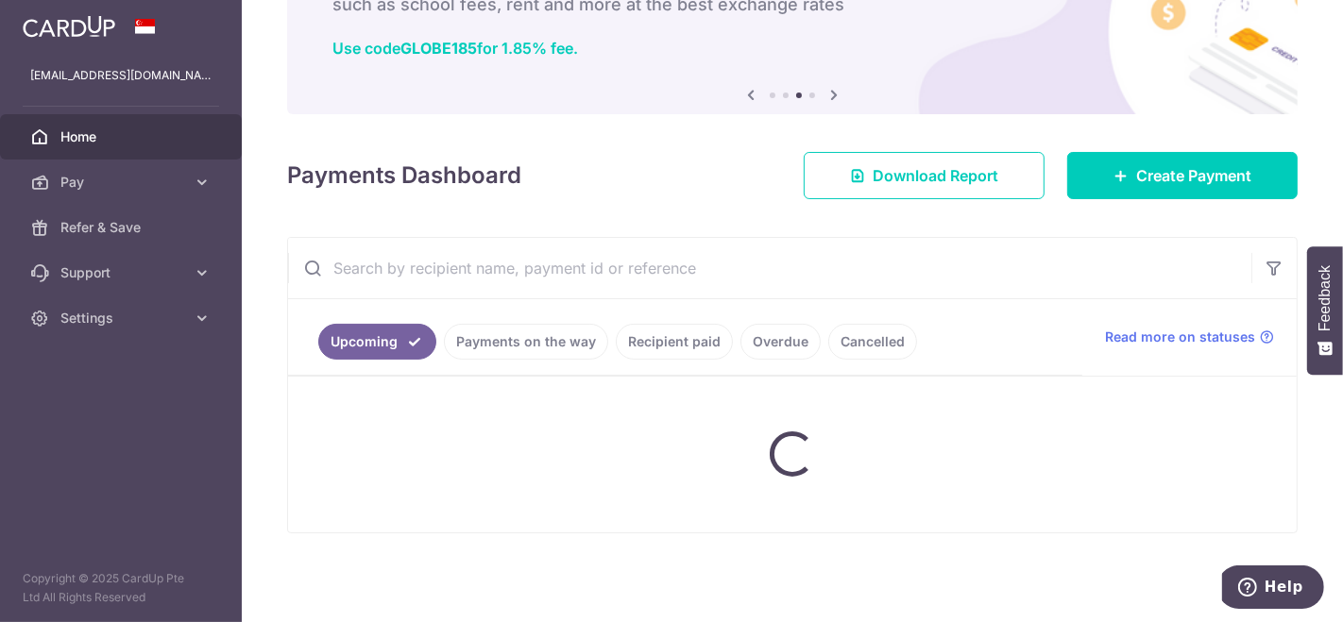
scroll to position [124, 0]
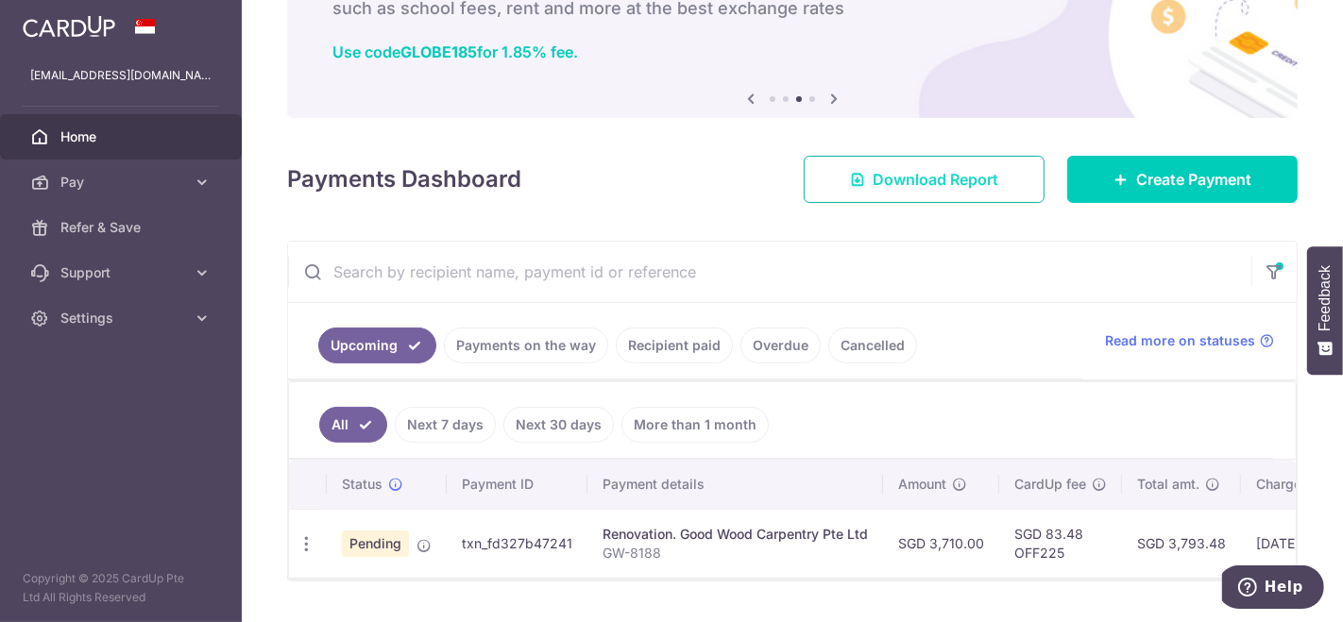
click at [874, 181] on span "Download Report" at bounding box center [936, 179] width 126 height 23
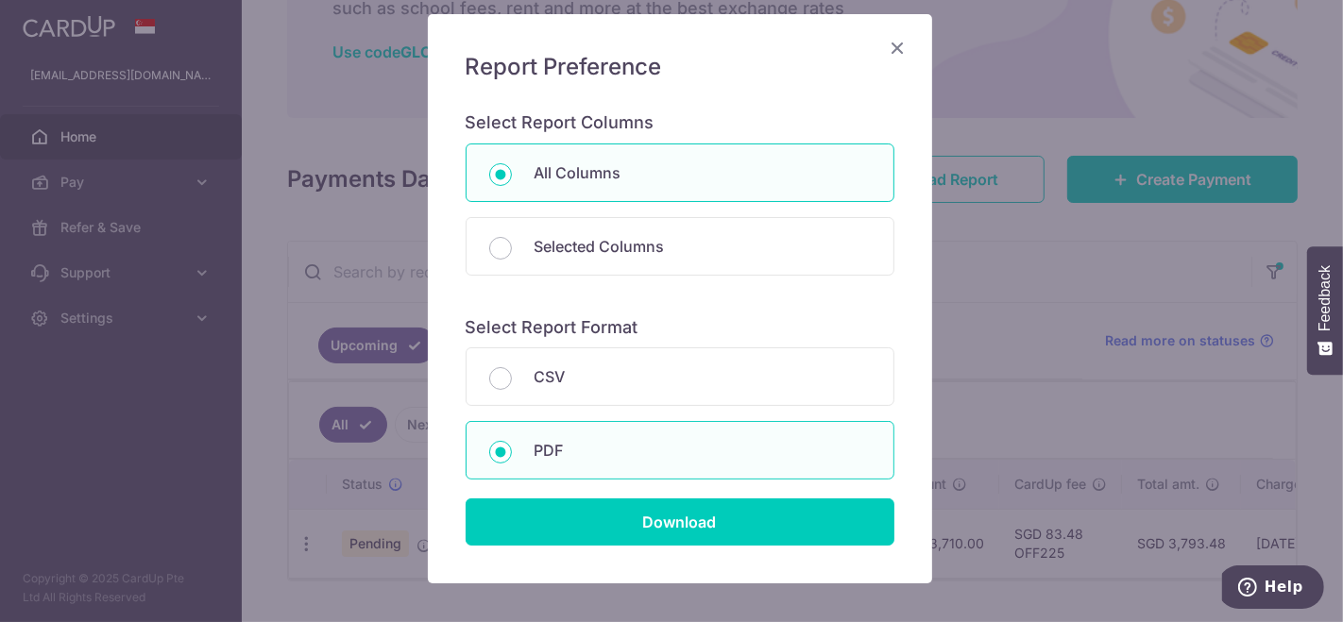
scroll to position [203, 0]
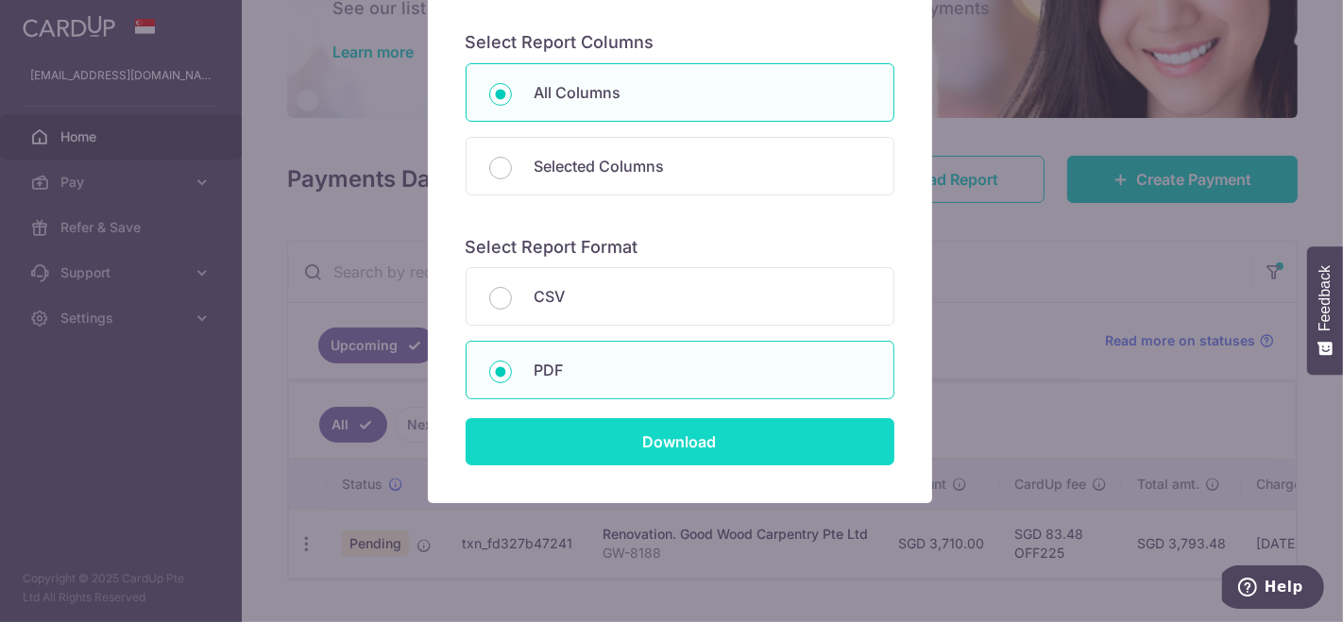
click at [697, 458] on input "Download" at bounding box center [680, 441] width 429 height 47
